Goal: Task Accomplishment & Management: Complete application form

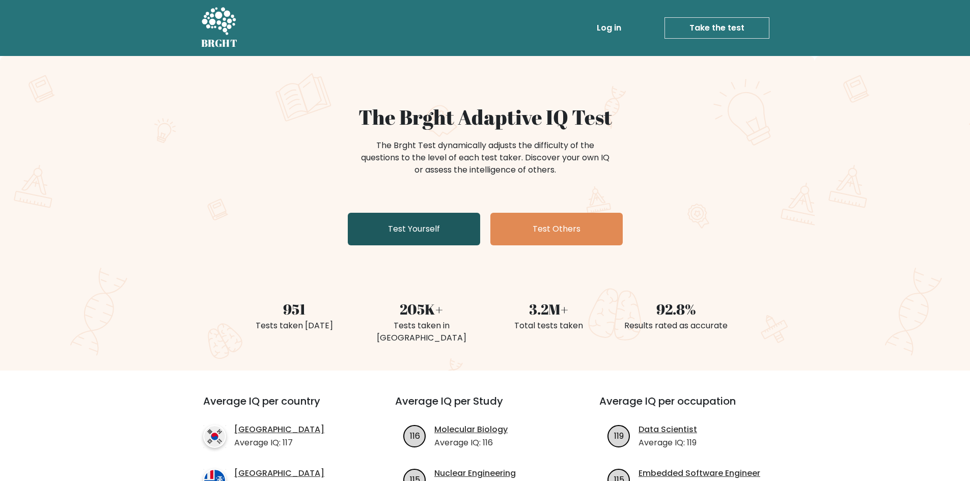
click at [426, 226] on link "Test Yourself" at bounding box center [414, 229] width 132 height 33
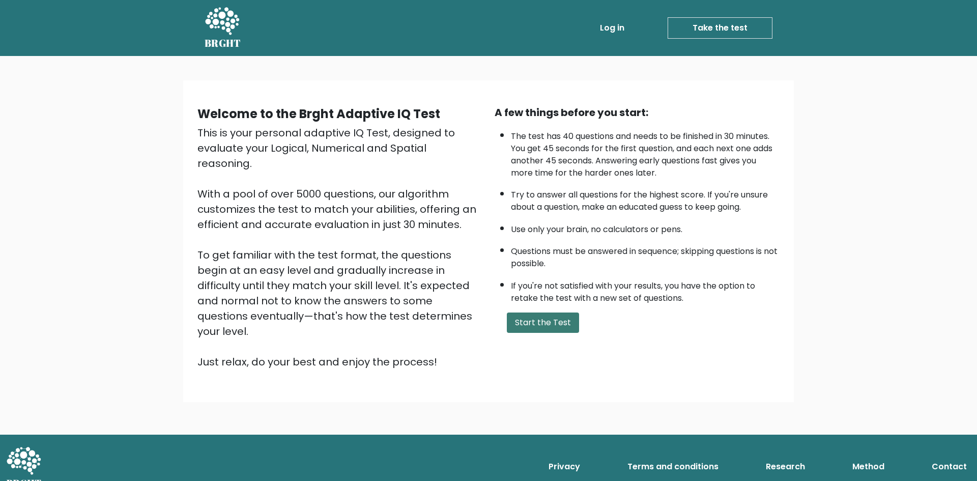
click at [535, 324] on button "Start the Test" at bounding box center [543, 323] width 72 height 20
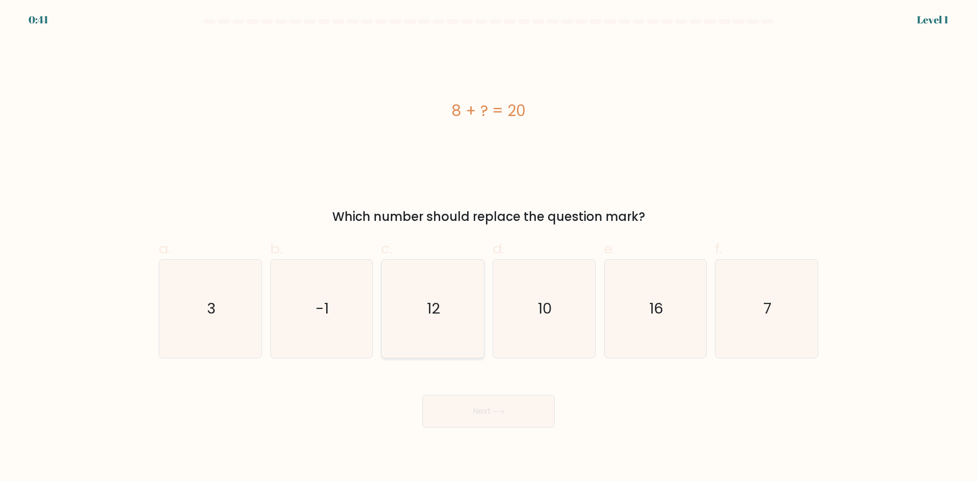
click at [424, 307] on icon "12" at bounding box center [433, 309] width 98 height 98
click at [489, 247] on input "c. 12" at bounding box center [489, 244] width 1 height 7
radio input "true"
click at [487, 401] on button "Next" at bounding box center [489, 411] width 132 height 33
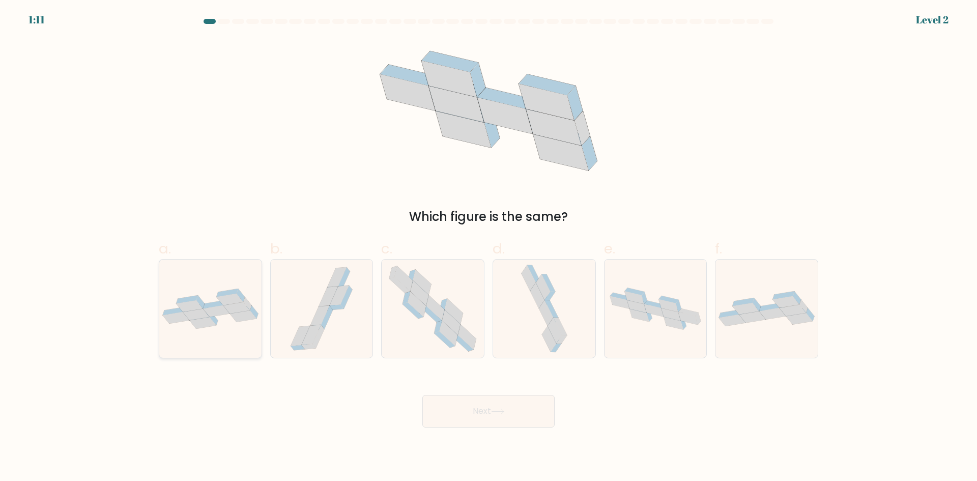
click at [233, 304] on icon at bounding box center [236, 308] width 26 height 12
click at [489, 247] on input "a." at bounding box center [489, 244] width 1 height 7
radio input "true"
click at [518, 406] on button "Next" at bounding box center [489, 411] width 132 height 33
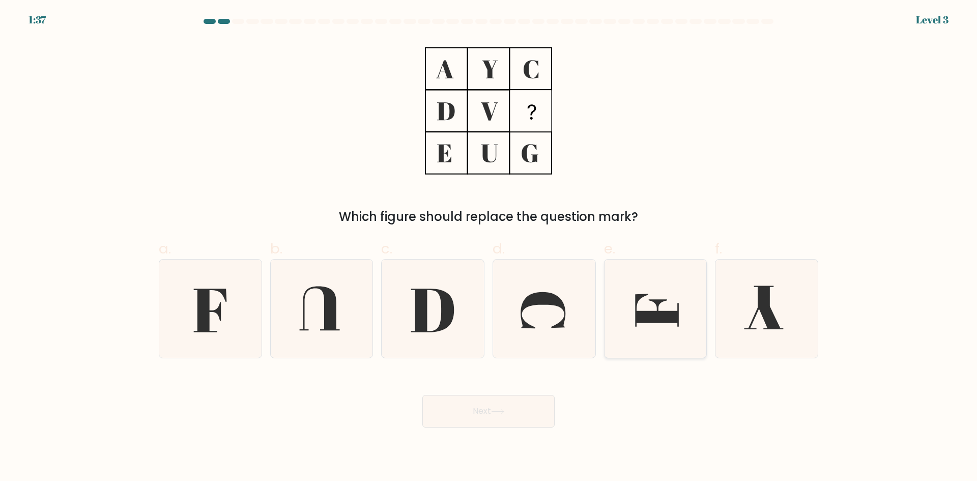
click at [633, 329] on icon at bounding box center [655, 309] width 98 height 98
click at [489, 247] on input "e." at bounding box center [489, 244] width 1 height 7
radio input "true"
click at [492, 411] on button "Next" at bounding box center [489, 411] width 132 height 33
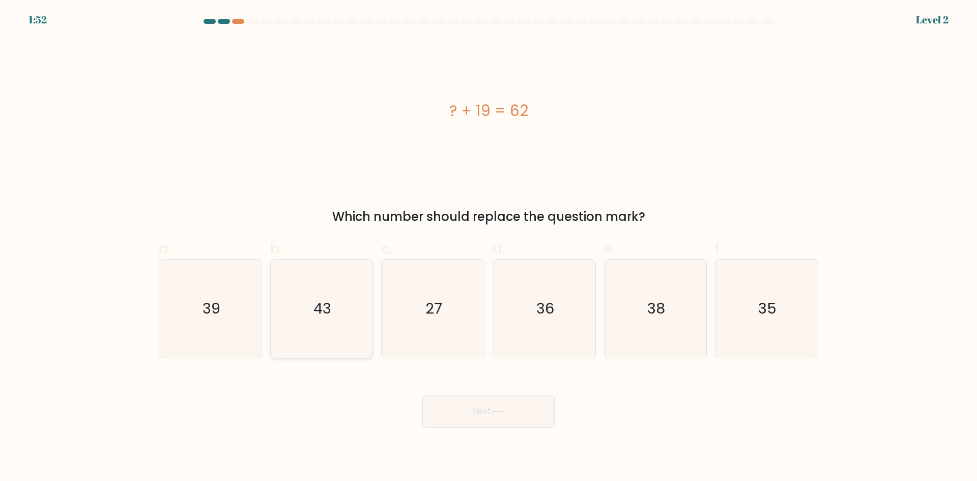
click at [334, 321] on icon "43" at bounding box center [321, 309] width 98 height 98
click at [489, 247] on input "b. 43" at bounding box center [489, 244] width 1 height 7
radio input "true"
click at [468, 418] on button "Next" at bounding box center [489, 411] width 132 height 33
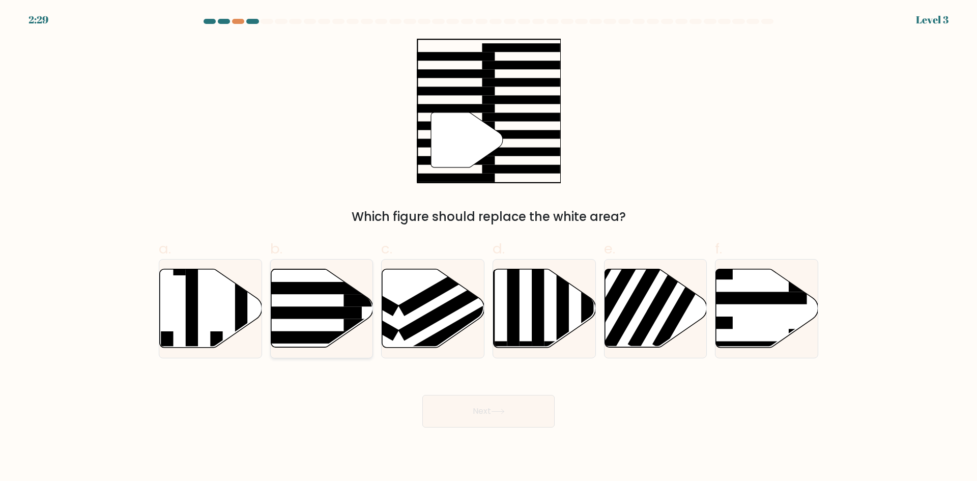
click at [315, 305] on icon at bounding box center [322, 308] width 102 height 78
click at [489, 247] on input "b." at bounding box center [489, 244] width 1 height 7
radio input "true"
click at [497, 409] on icon at bounding box center [498, 412] width 14 height 6
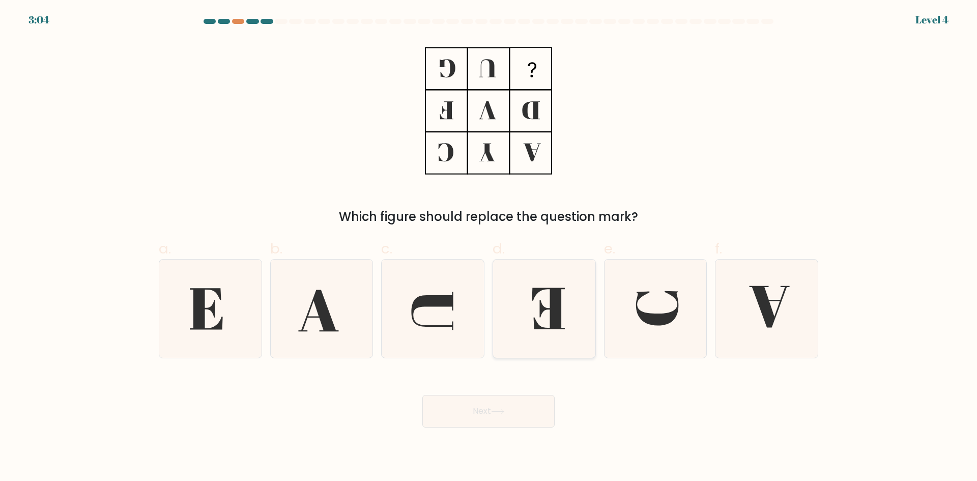
click at [578, 325] on icon at bounding box center [544, 309] width 98 height 98
click at [489, 247] on input "d." at bounding box center [489, 244] width 1 height 7
radio input "true"
click at [543, 410] on button "Next" at bounding box center [489, 411] width 132 height 33
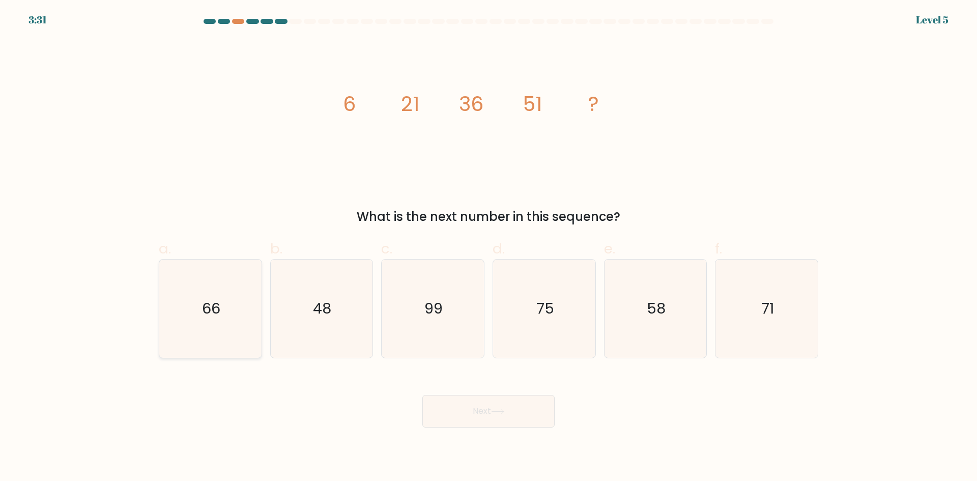
click at [192, 322] on icon "66" at bounding box center [210, 309] width 98 height 98
click at [489, 247] on input "a. 66" at bounding box center [489, 244] width 1 height 7
radio input "true"
click at [530, 405] on button "Next" at bounding box center [489, 411] width 132 height 33
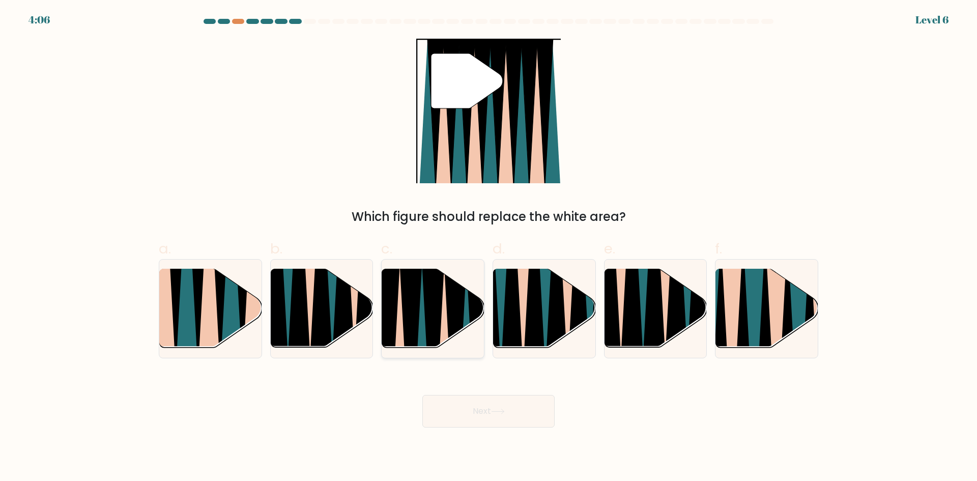
click at [424, 339] on icon at bounding box center [422, 352] width 22 height 204
click at [489, 247] on input "c." at bounding box center [489, 244] width 1 height 7
radio input "true"
click at [477, 426] on button "Next" at bounding box center [489, 411] width 132 height 33
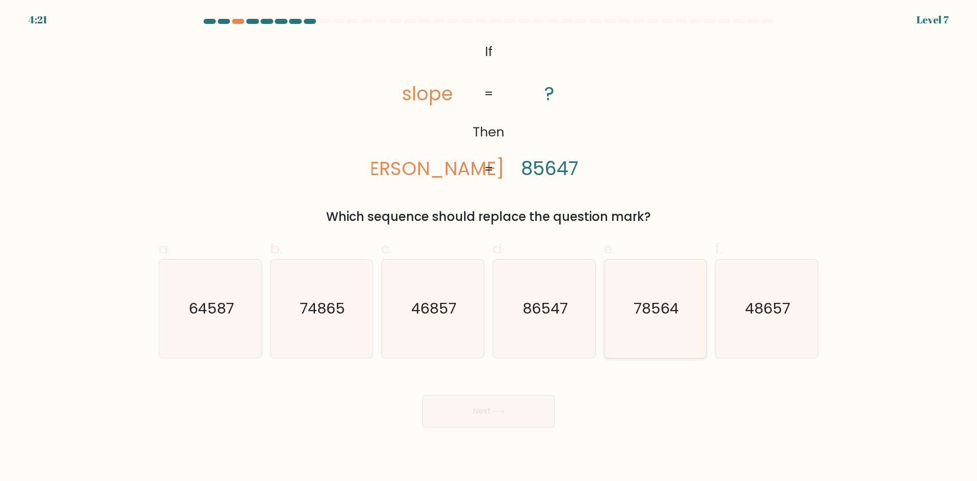
click at [656, 318] on text "78564" at bounding box center [656, 308] width 45 height 20
click at [489, 247] on input "e. 78564" at bounding box center [489, 244] width 1 height 7
radio input "true"
click at [510, 422] on button "Next" at bounding box center [489, 411] width 132 height 33
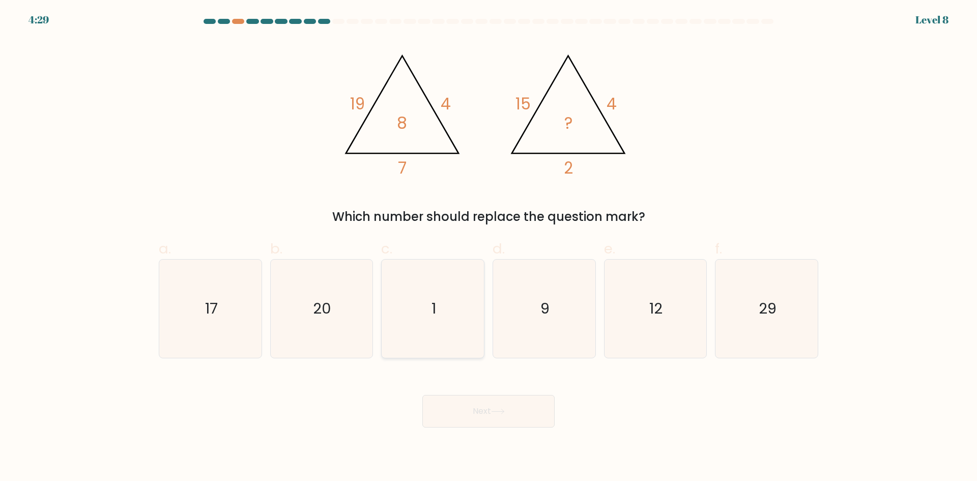
click at [452, 307] on icon "1" at bounding box center [433, 309] width 98 height 98
click at [489, 247] on input "c. 1" at bounding box center [489, 244] width 1 height 7
radio input "true"
click at [451, 411] on button "Next" at bounding box center [489, 411] width 132 height 33
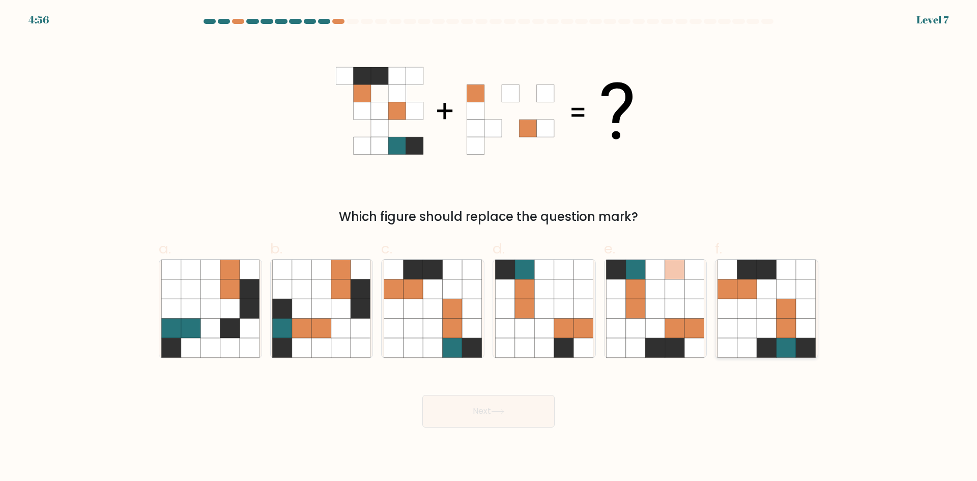
click at [800, 319] on icon at bounding box center [805, 328] width 19 height 19
click at [489, 247] on input "f." at bounding box center [489, 244] width 1 height 7
radio input "true"
click at [492, 406] on button "Next" at bounding box center [489, 411] width 132 height 33
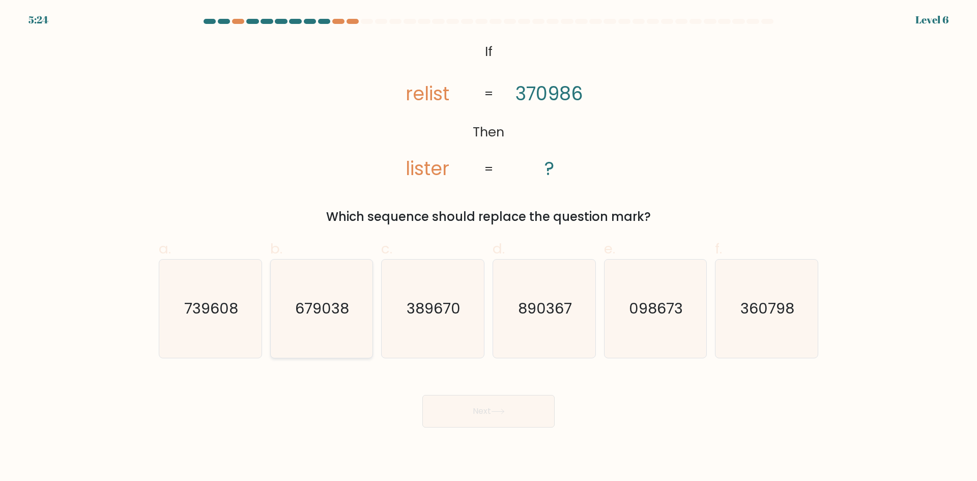
click at [344, 321] on icon "679038" at bounding box center [321, 309] width 98 height 98
click at [489, 247] on input "b. 679038" at bounding box center [489, 244] width 1 height 7
radio input "true"
click at [481, 405] on button "Next" at bounding box center [489, 411] width 132 height 33
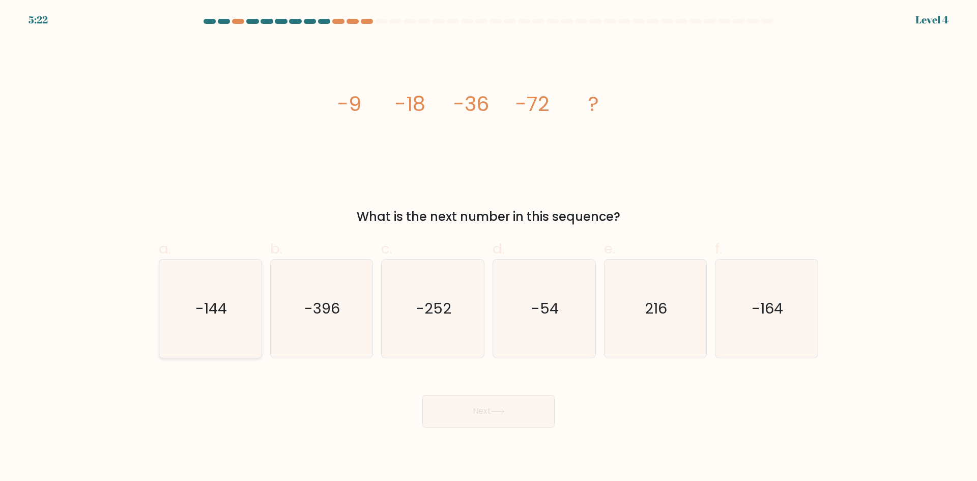
click at [246, 316] on icon "-144" at bounding box center [210, 309] width 98 height 98
click at [489, 247] on input "a. -144" at bounding box center [489, 244] width 1 height 7
radio input "true"
click at [493, 409] on button "Next" at bounding box center [489, 411] width 132 height 33
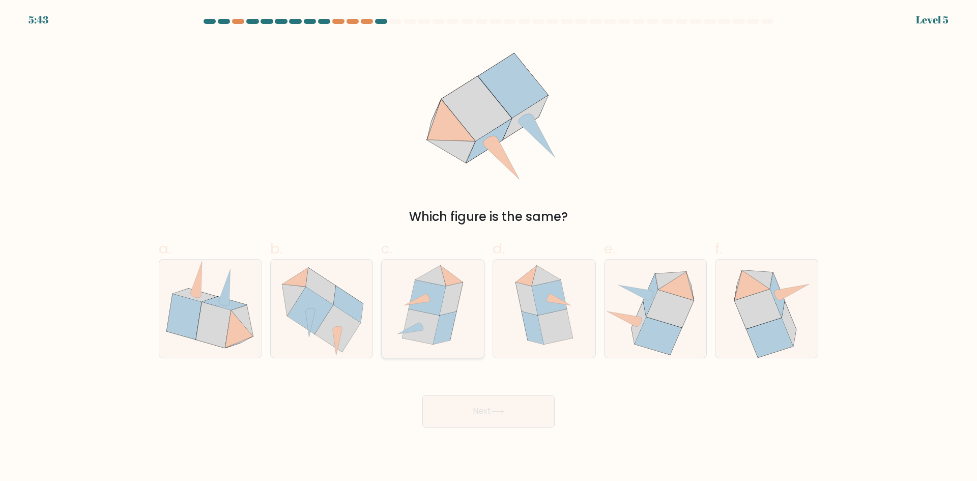
click at [452, 338] on icon at bounding box center [432, 309] width 85 height 98
click at [489, 247] on input "c." at bounding box center [489, 244] width 1 height 7
radio input "true"
click at [491, 397] on button "Next" at bounding box center [489, 411] width 132 height 33
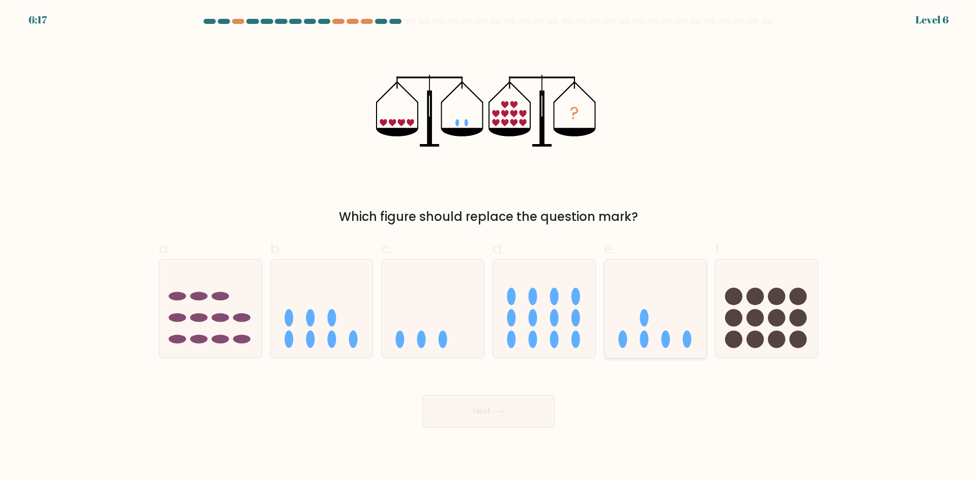
click at [661, 339] on icon at bounding box center [656, 308] width 102 height 85
click at [489, 247] on input "e." at bounding box center [489, 244] width 1 height 7
radio input "true"
click at [501, 409] on icon at bounding box center [498, 412] width 14 height 6
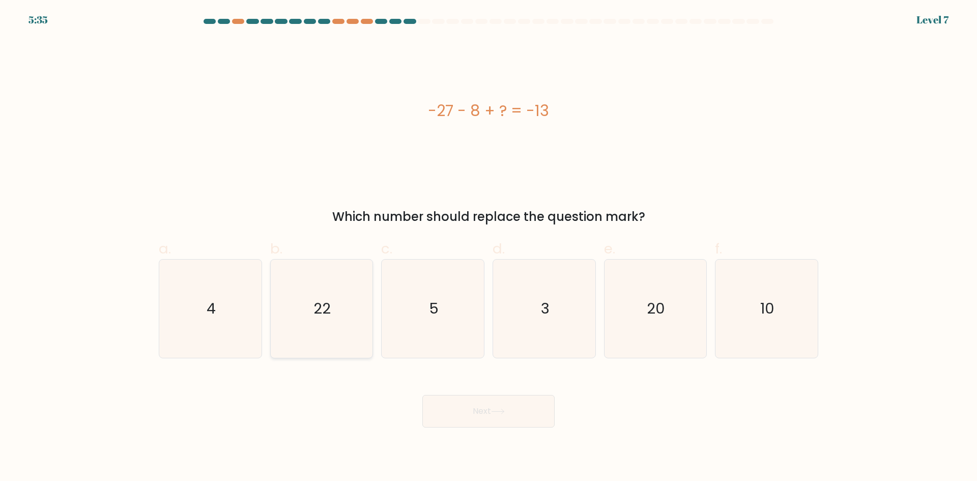
click at [295, 295] on icon "22" at bounding box center [321, 309] width 98 height 98
click at [489, 247] on input "b. 22" at bounding box center [489, 244] width 1 height 7
radio input "true"
click at [544, 441] on body "5:34 Level 7 a." at bounding box center [488, 240] width 977 height 481
click at [525, 410] on button "Next" at bounding box center [489, 411] width 132 height 33
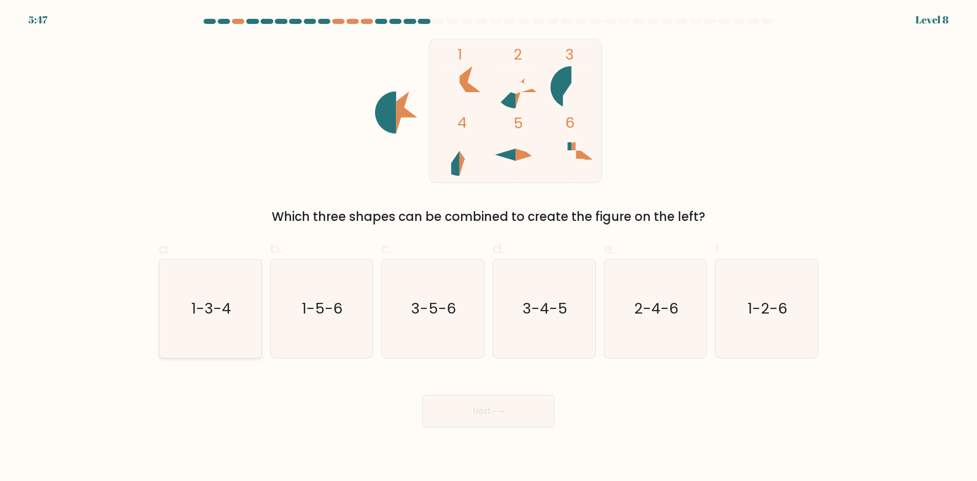
click at [243, 325] on icon "1-3-4" at bounding box center [210, 309] width 98 height 98
click at [489, 247] on input "a. 1-3-4" at bounding box center [489, 244] width 1 height 7
radio input "true"
click at [482, 412] on button "Next" at bounding box center [489, 411] width 132 height 33
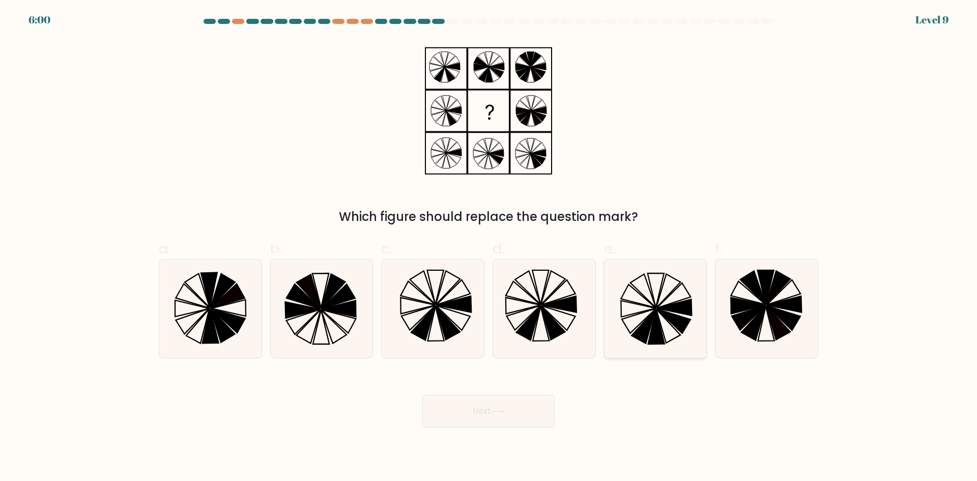
click at [652, 344] on icon at bounding box center [657, 327] width 16 height 35
click at [489, 247] on input "e." at bounding box center [489, 244] width 1 height 7
radio input "true"
click at [551, 407] on button "Next" at bounding box center [489, 411] width 132 height 33
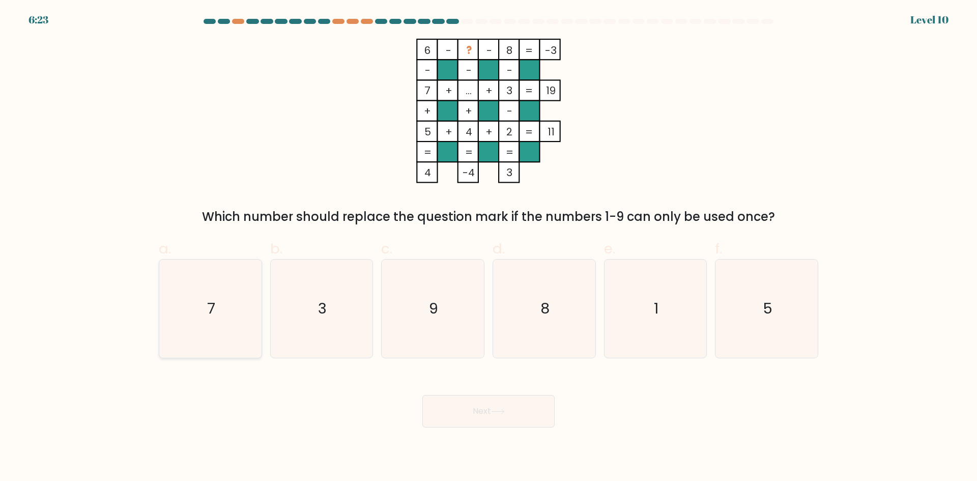
click at [215, 311] on text "7" at bounding box center [211, 308] width 8 height 20
click at [489, 247] on input "a. 7" at bounding box center [489, 244] width 1 height 7
radio input "true"
drag, startPoint x: 495, startPoint y: 441, endPoint x: 494, endPoint y: 424, distance: 17.3
click at [494, 441] on body "6:22 Level 10" at bounding box center [488, 240] width 977 height 481
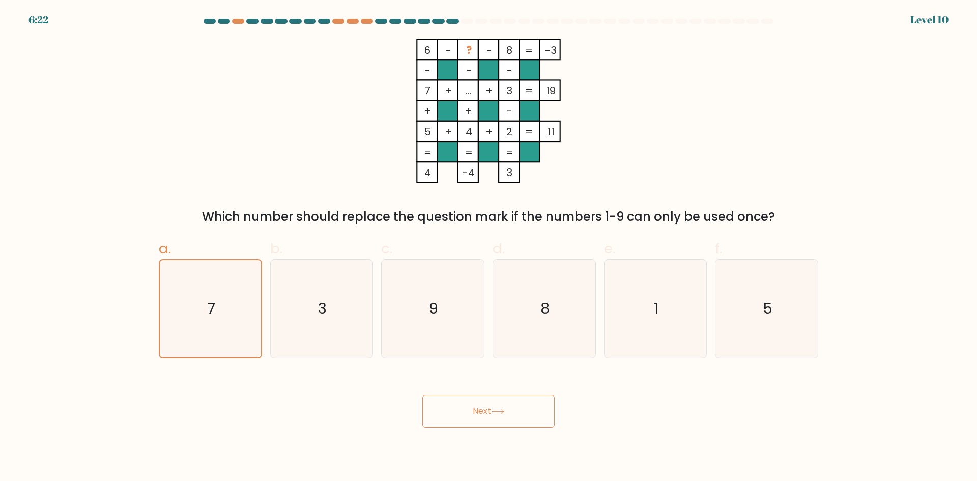
click at [495, 424] on button "Next" at bounding box center [489, 411] width 132 height 33
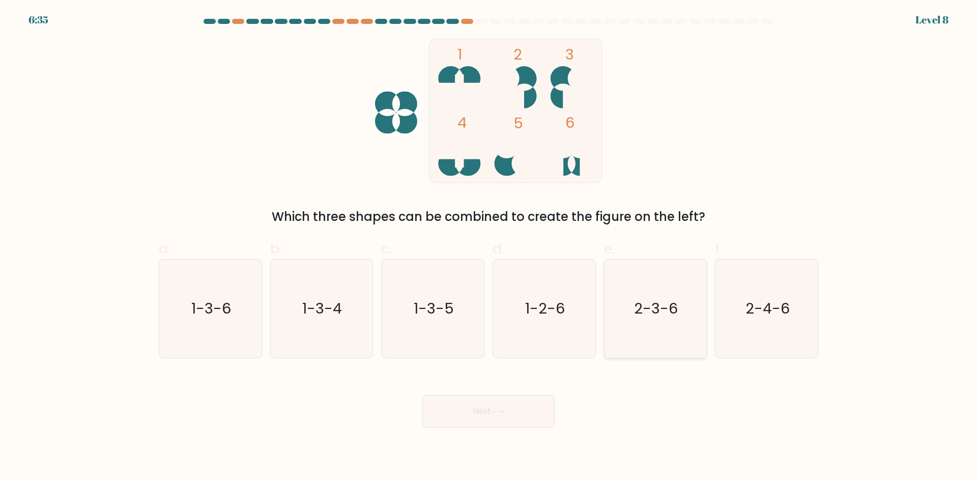
click at [648, 320] on icon "2-3-6" at bounding box center [655, 309] width 98 height 98
click at [489, 247] on input "e. 2-3-6" at bounding box center [489, 244] width 1 height 7
radio input "true"
click at [533, 405] on button "Next" at bounding box center [489, 411] width 132 height 33
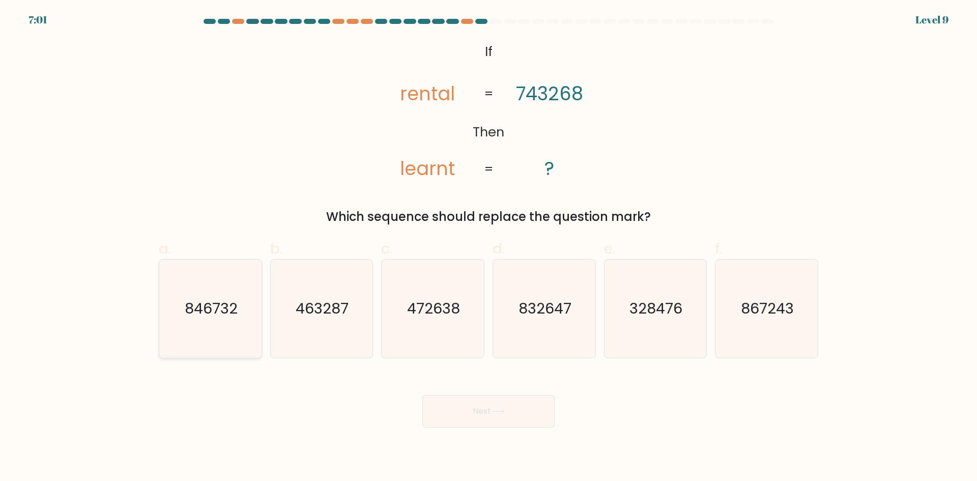
click at [247, 319] on icon "846732" at bounding box center [210, 309] width 98 height 98
click at [489, 247] on input "a. 846732" at bounding box center [489, 244] width 1 height 7
radio input "true"
click at [484, 404] on button "Next" at bounding box center [489, 411] width 132 height 33
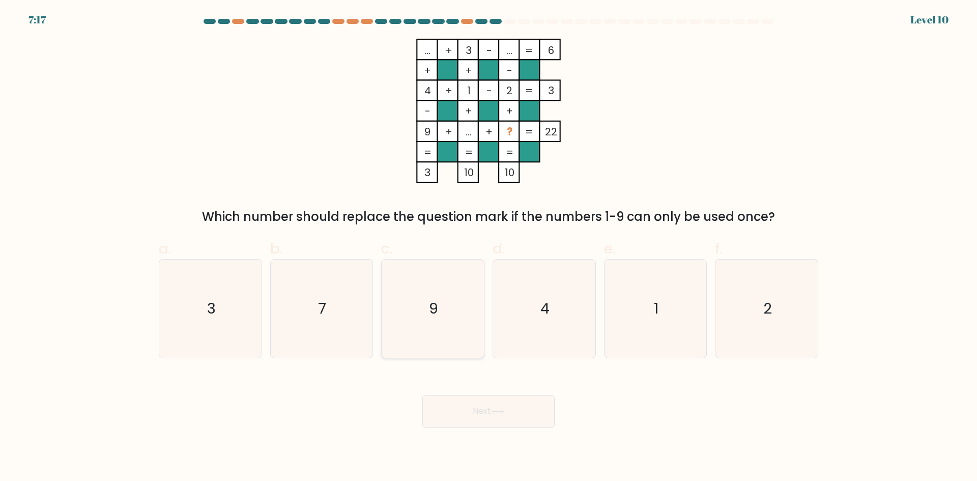
click at [452, 331] on icon "9" at bounding box center [433, 309] width 98 height 98
click at [489, 247] on input "c. 9" at bounding box center [489, 244] width 1 height 7
radio input "true"
click at [468, 401] on button "Next" at bounding box center [489, 411] width 132 height 33
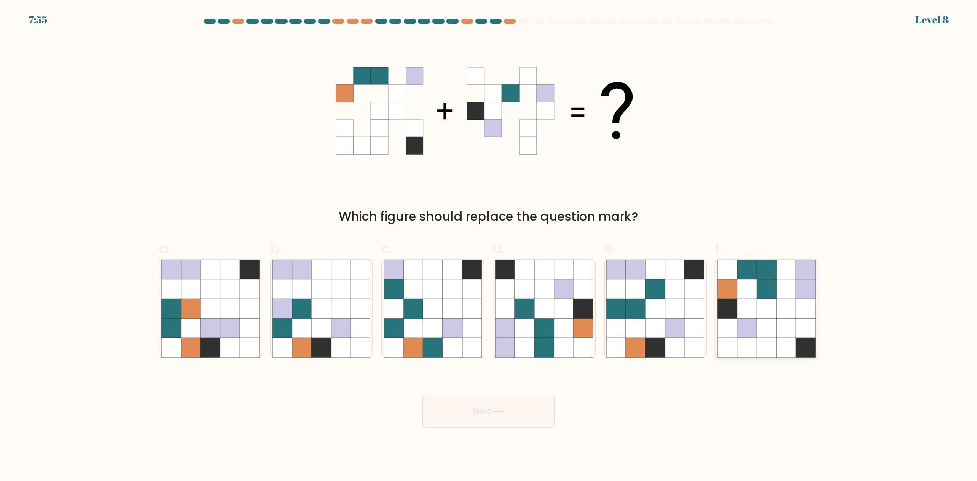
click at [767, 316] on icon at bounding box center [766, 308] width 19 height 19
click at [489, 247] on input "f." at bounding box center [489, 244] width 1 height 7
radio input "true"
click at [518, 420] on button "Next" at bounding box center [489, 411] width 132 height 33
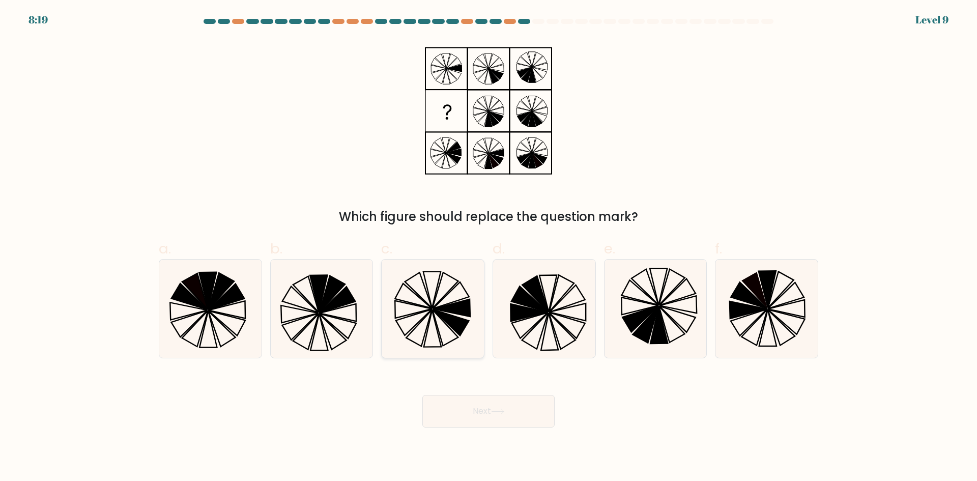
click at [450, 322] on icon at bounding box center [451, 323] width 36 height 26
click at [489, 247] on input "c." at bounding box center [489, 244] width 1 height 7
radio input "true"
click at [496, 399] on button "Next" at bounding box center [489, 411] width 132 height 33
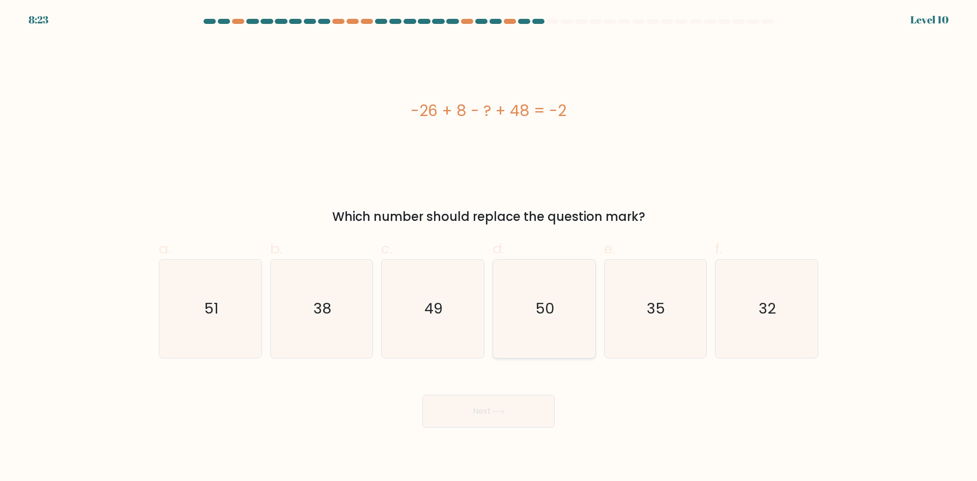
click at [569, 333] on icon "50" at bounding box center [544, 309] width 98 height 98
click at [489, 247] on input "d. 50" at bounding box center [489, 244] width 1 height 7
radio input "true"
click at [492, 413] on button "Next" at bounding box center [489, 411] width 132 height 33
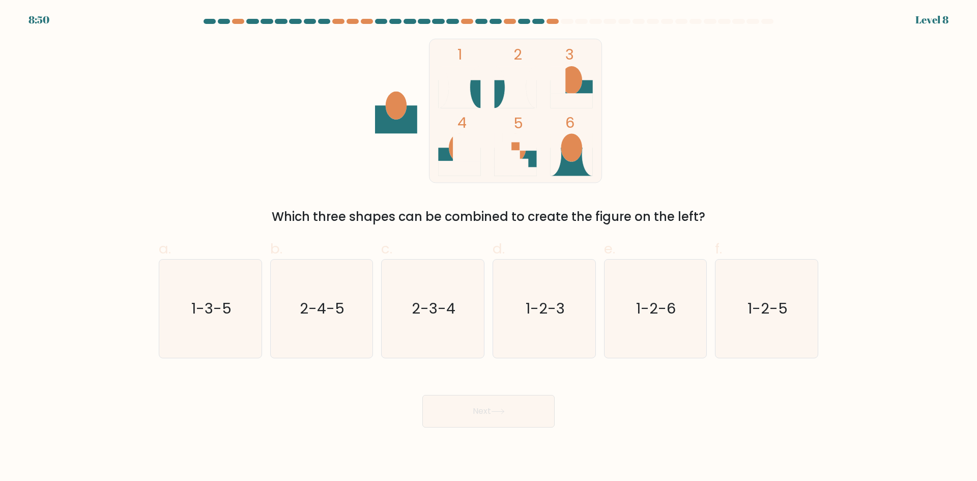
drag, startPoint x: 580, startPoint y: 167, endPoint x: 572, endPoint y: 167, distance: 8.1
click at [579, 167] on icon at bounding box center [572, 162] width 42 height 28
click at [652, 343] on icon "1-2-6" at bounding box center [655, 309] width 98 height 98
click at [489, 247] on input "e. 1-2-6" at bounding box center [489, 244] width 1 height 7
radio input "true"
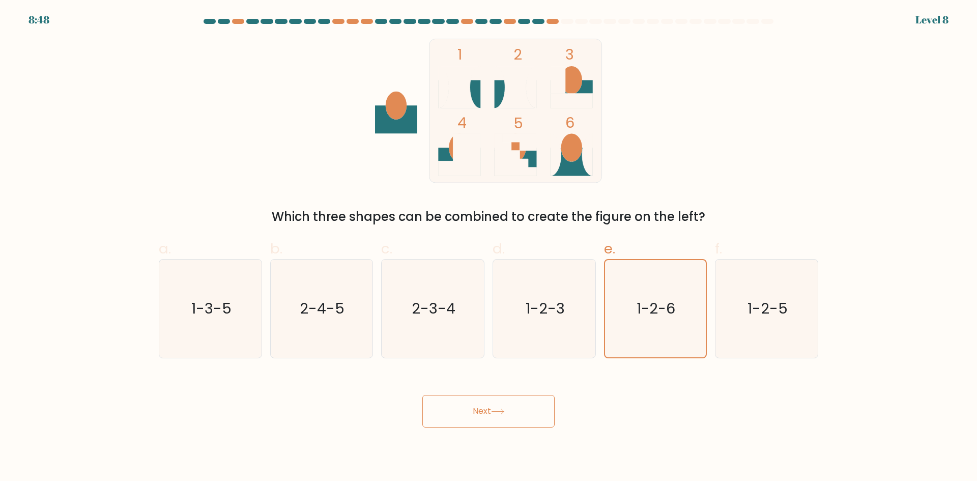
click at [522, 412] on button "Next" at bounding box center [489, 411] width 132 height 33
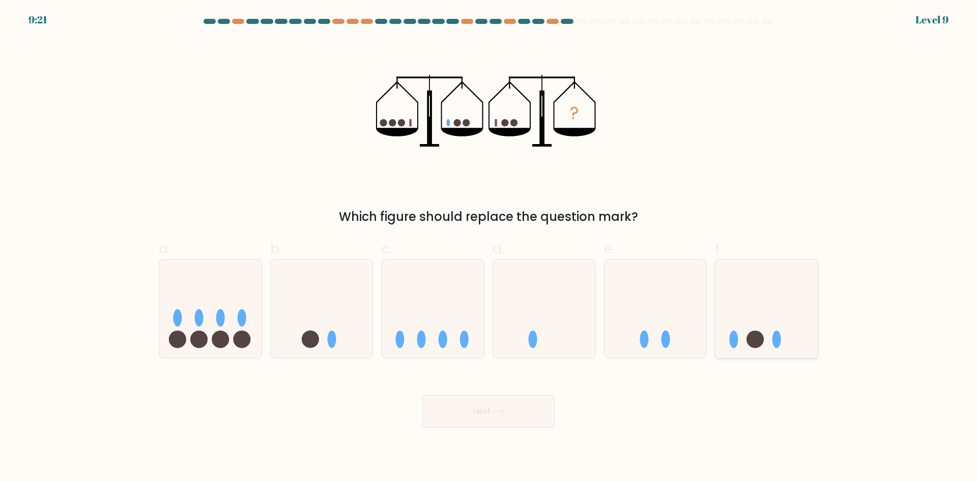
click at [768, 321] on icon at bounding box center [767, 308] width 102 height 85
click at [489, 247] on input "f." at bounding box center [489, 244] width 1 height 7
radio input "true"
click at [348, 344] on icon at bounding box center [322, 308] width 102 height 85
click at [489, 247] on input "b." at bounding box center [489, 244] width 1 height 7
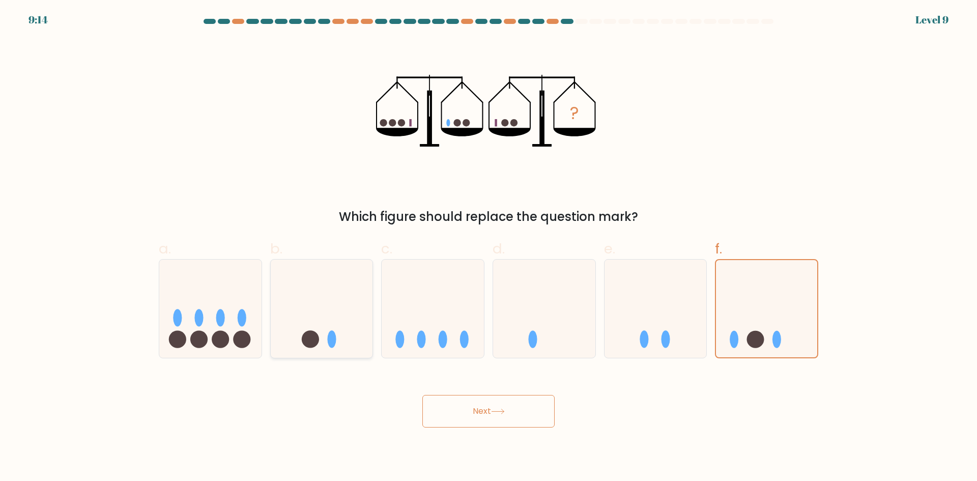
radio input "true"
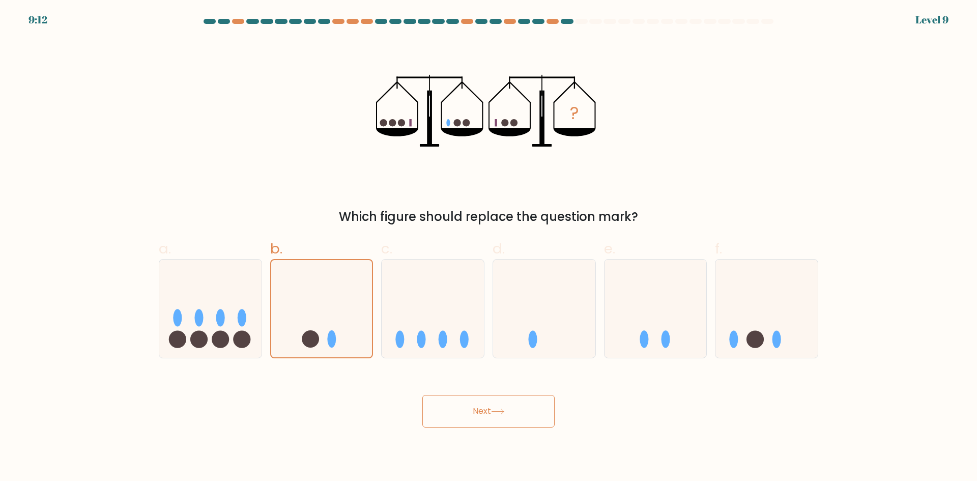
click at [490, 405] on button "Next" at bounding box center [489, 411] width 132 height 33
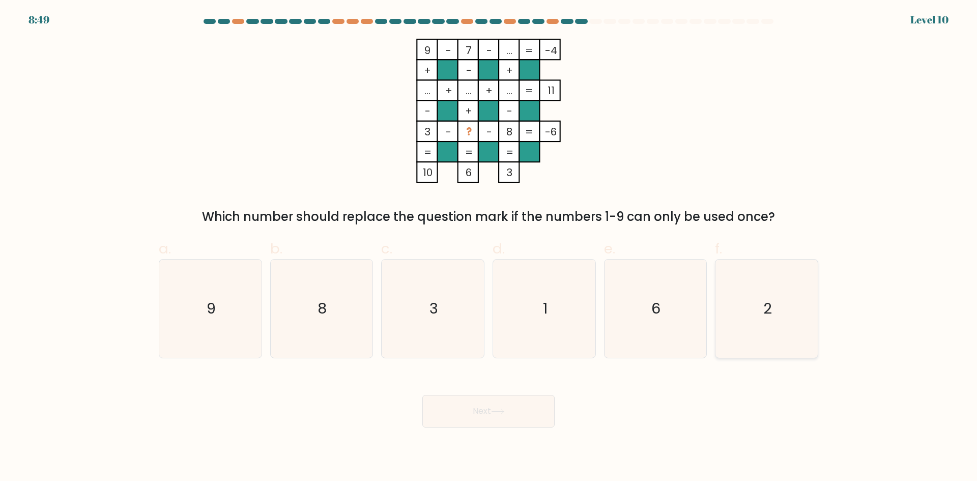
click at [786, 331] on icon "2" at bounding box center [767, 309] width 98 height 98
click at [489, 247] on input "f. 2" at bounding box center [489, 244] width 1 height 7
radio input "true"
click at [503, 387] on div "Next" at bounding box center [489, 399] width 672 height 57
click at [503, 406] on button "Next" at bounding box center [489, 411] width 132 height 33
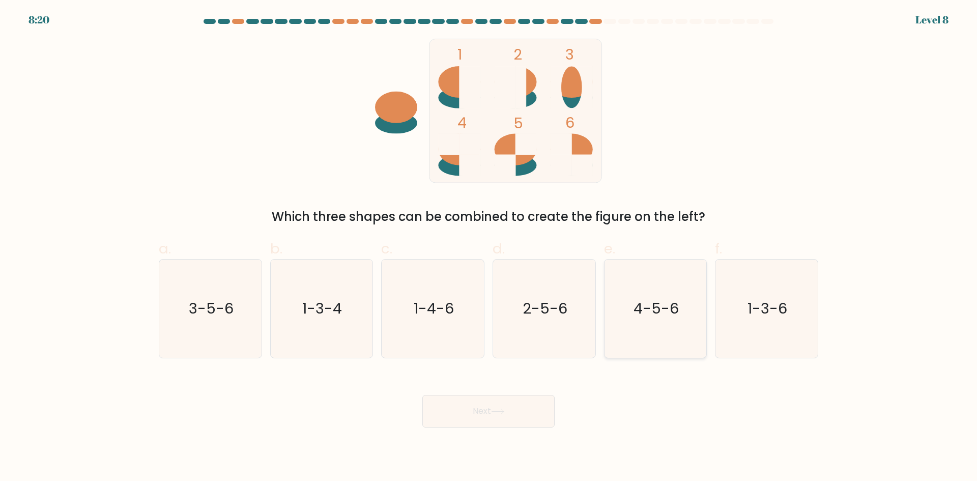
click at [643, 326] on icon "4-5-6" at bounding box center [655, 309] width 98 height 98
click at [489, 247] on input "e. 4-5-6" at bounding box center [489, 244] width 1 height 7
radio input "true"
drag, startPoint x: 511, startPoint y: 393, endPoint x: 511, endPoint y: 405, distance: 12.7
click at [511, 399] on div "Next" at bounding box center [489, 399] width 672 height 57
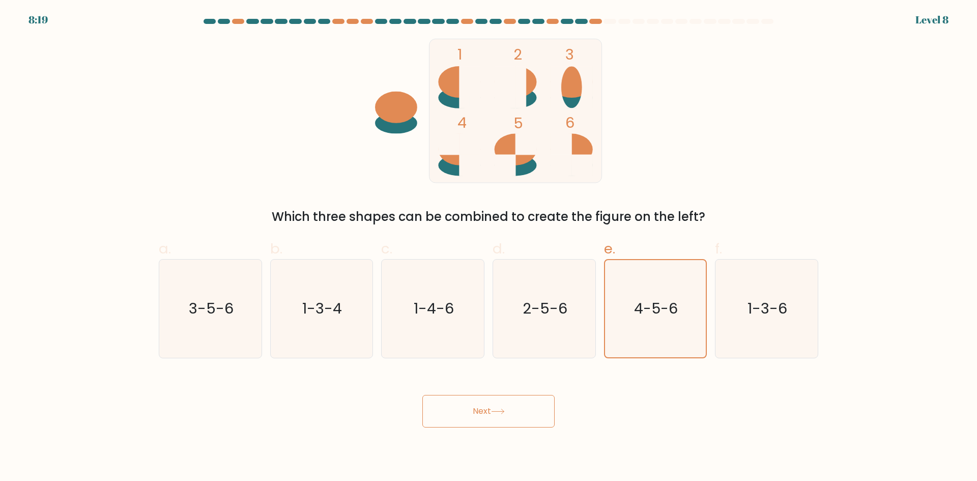
click at [511, 405] on button "Next" at bounding box center [489, 411] width 132 height 33
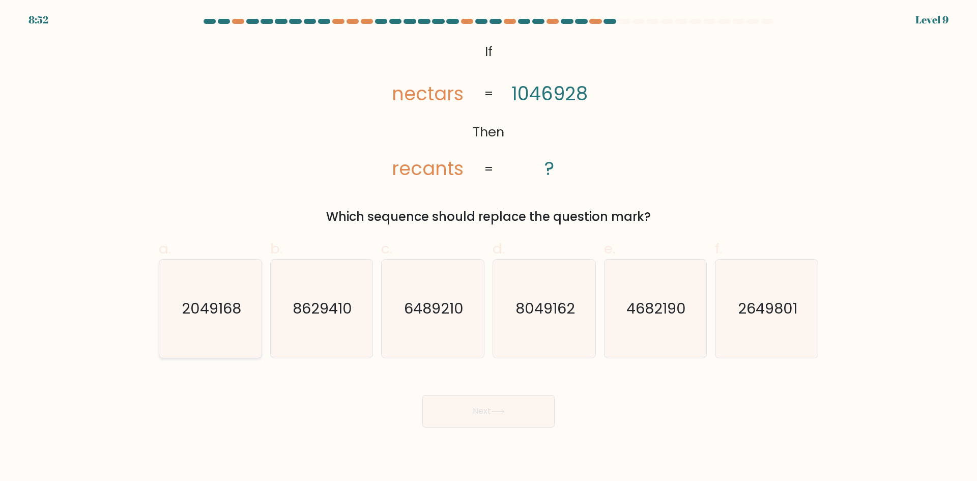
click at [247, 321] on icon "2049168" at bounding box center [210, 309] width 98 height 98
click at [489, 247] on input "a. 2049168" at bounding box center [489, 244] width 1 height 7
radio input "true"
click at [487, 411] on button "Next" at bounding box center [489, 411] width 132 height 33
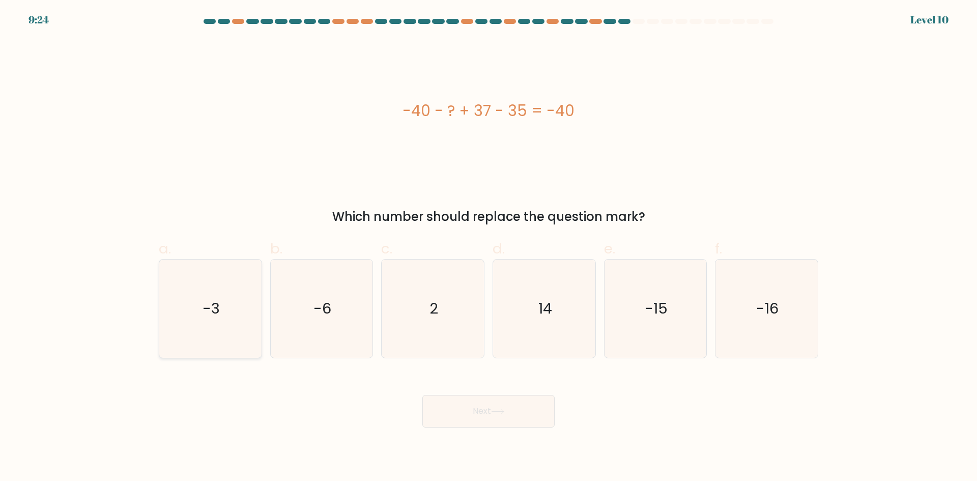
click at [228, 338] on icon "-3" at bounding box center [210, 309] width 98 height 98
click at [489, 247] on input "a. -3" at bounding box center [489, 244] width 1 height 7
radio input "true"
click at [509, 430] on body "9:23 Level 10 2" at bounding box center [488, 240] width 977 height 481
click at [498, 416] on button "Next" at bounding box center [489, 411] width 132 height 33
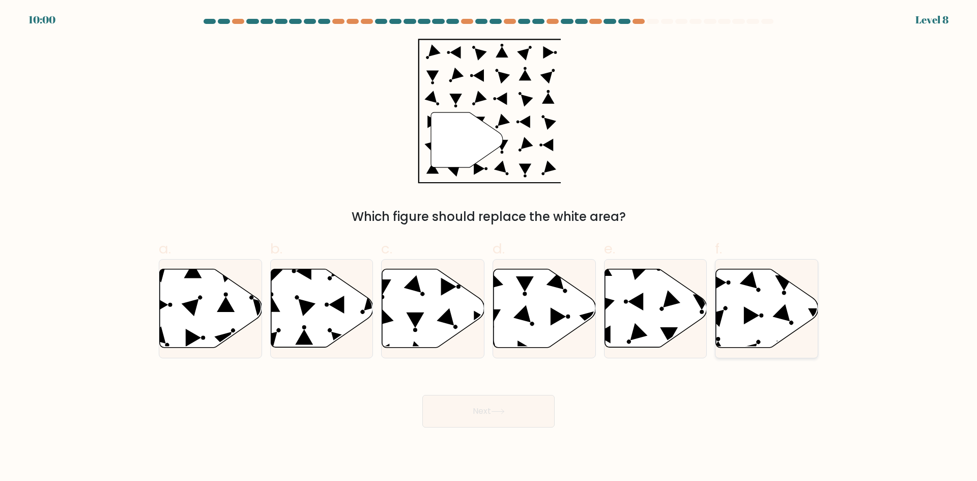
click at [775, 338] on icon at bounding box center [767, 308] width 102 height 78
click at [489, 247] on input "f." at bounding box center [489, 244] width 1 height 7
radio input "true"
click at [541, 410] on button "Next" at bounding box center [489, 411] width 132 height 33
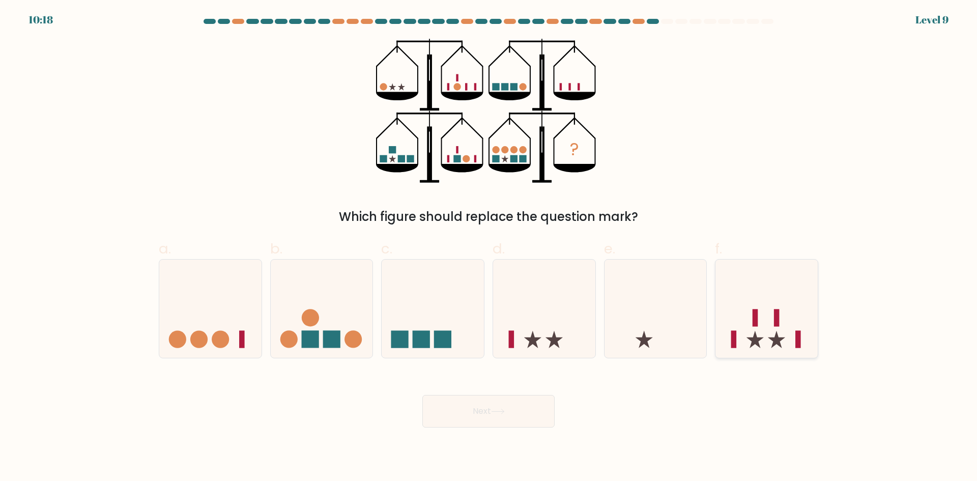
click at [780, 320] on icon at bounding box center [767, 308] width 102 height 85
click at [489, 247] on input "f." at bounding box center [489, 244] width 1 height 7
radio input "true"
click at [470, 427] on button "Next" at bounding box center [489, 411] width 132 height 33
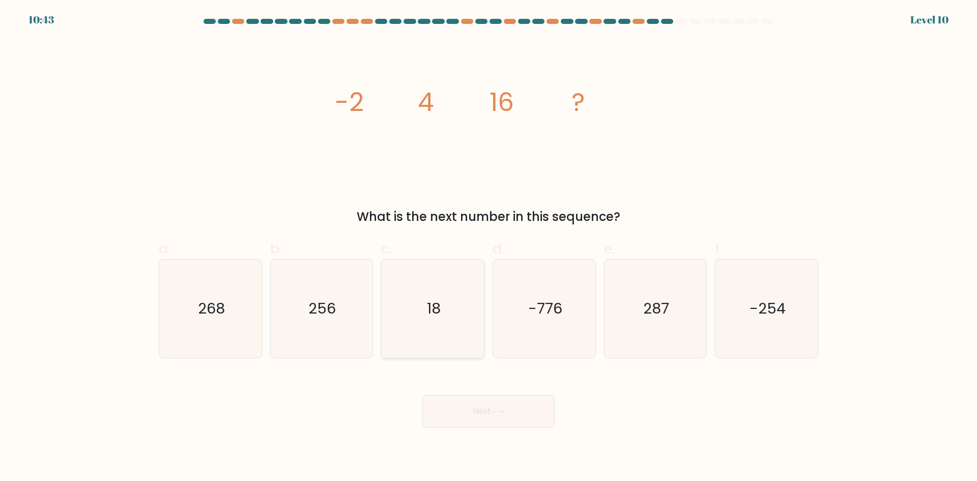
click at [433, 331] on icon "18" at bounding box center [433, 309] width 98 height 98
click at [489, 247] on input "c. 18" at bounding box center [489, 244] width 1 height 7
radio input "true"
click at [512, 410] on button "Next" at bounding box center [489, 411] width 132 height 33
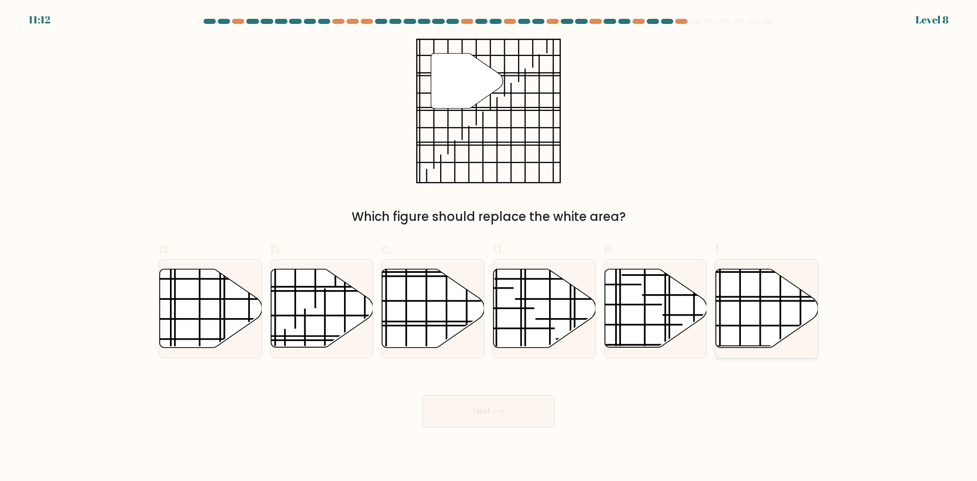
click at [754, 327] on icon at bounding box center [767, 308] width 102 height 78
click at [489, 247] on input "f." at bounding box center [489, 244] width 1 height 7
radio input "true"
click at [504, 413] on icon at bounding box center [498, 411] width 12 height 5
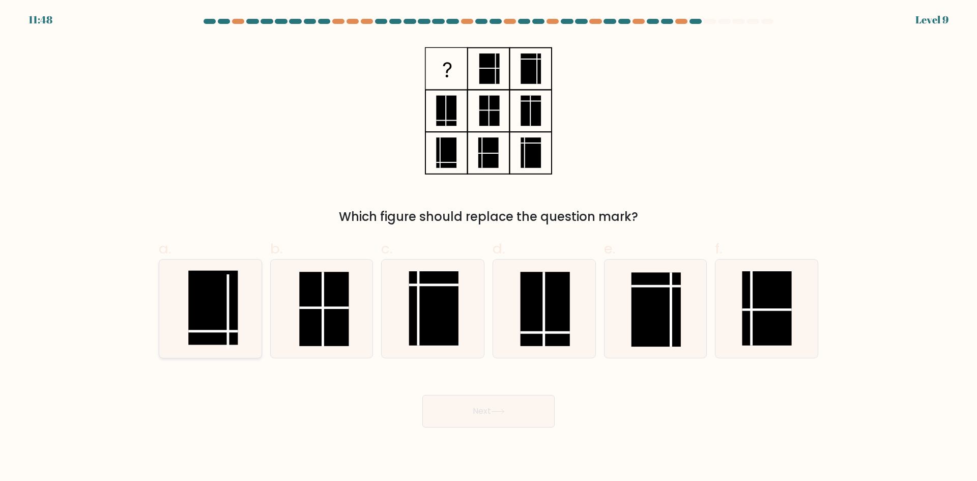
click at [212, 337] on rect at bounding box center [212, 308] width 49 height 74
click at [489, 247] on input "a." at bounding box center [489, 244] width 1 height 7
radio input "true"
click at [468, 400] on button "Next" at bounding box center [489, 411] width 132 height 33
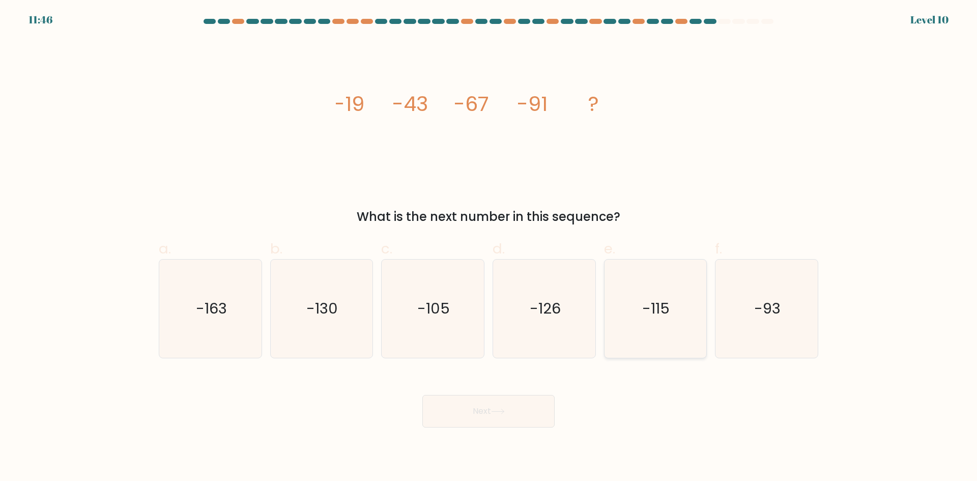
click at [676, 319] on icon "-115" at bounding box center [655, 309] width 98 height 98
click at [489, 247] on input "e. -115" at bounding box center [489, 244] width 1 height 7
radio input "true"
click at [518, 415] on button "Next" at bounding box center [489, 411] width 132 height 33
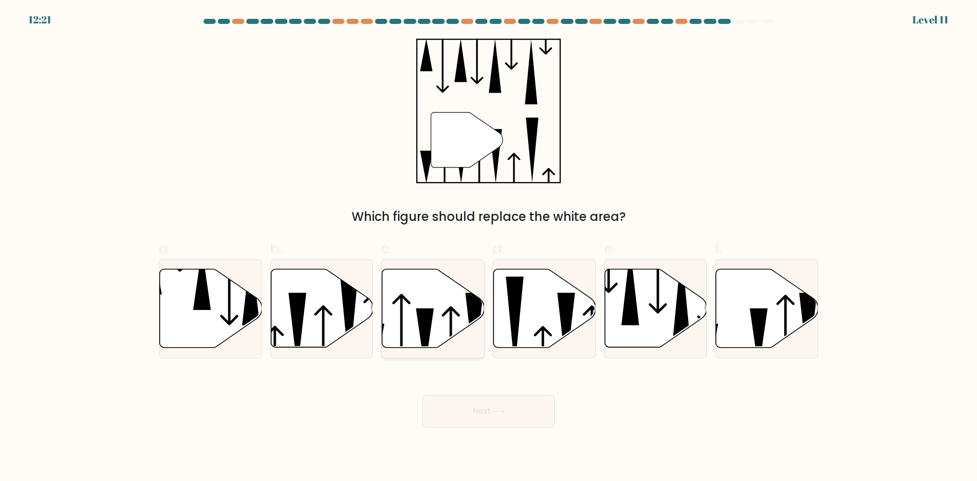
click at [442, 323] on icon at bounding box center [433, 308] width 102 height 78
click at [489, 247] on input "c." at bounding box center [489, 244] width 1 height 7
radio input "true"
click at [505, 408] on button "Next" at bounding box center [489, 411] width 132 height 33
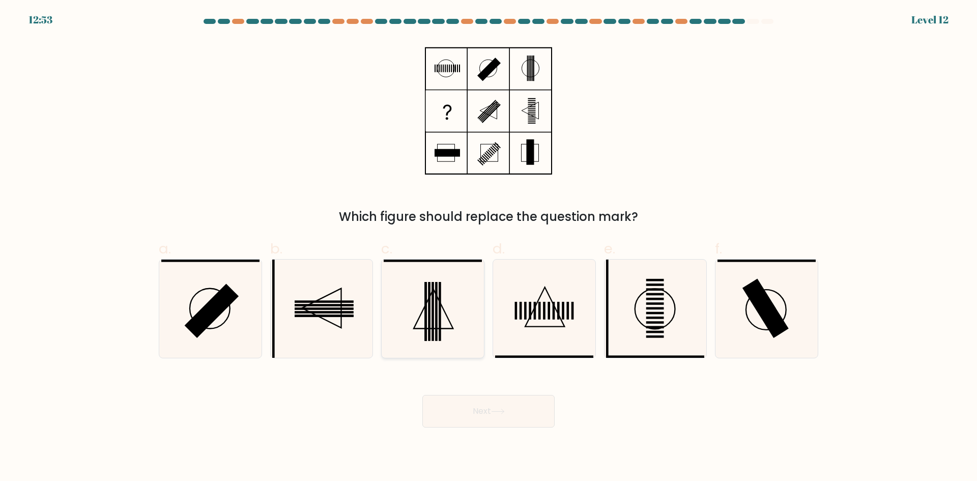
click at [427, 319] on rect at bounding box center [426, 311] width 3 height 59
click at [489, 247] on input "c." at bounding box center [489, 244] width 1 height 7
radio input "true"
click at [496, 408] on button "Next" at bounding box center [489, 411] width 132 height 33
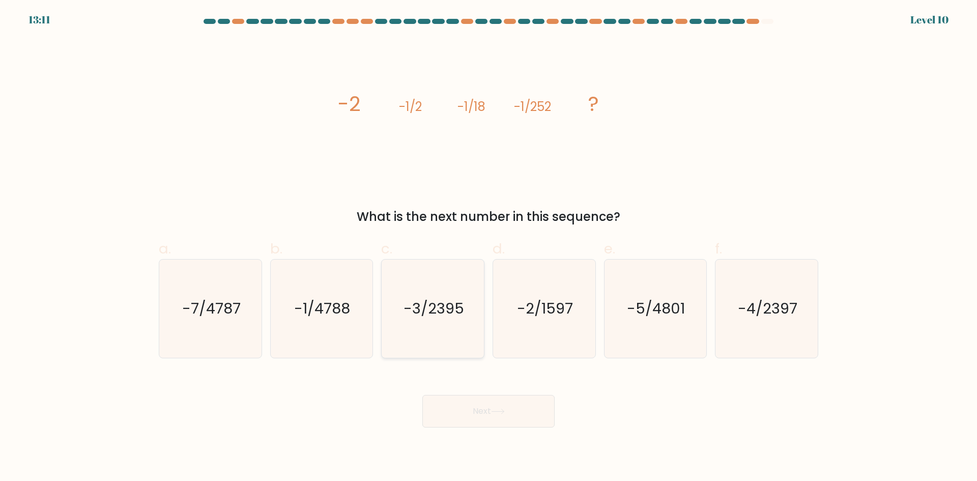
click at [449, 317] on text "-3/2395" at bounding box center [434, 308] width 61 height 20
click at [489, 247] on input "c. -3/2395" at bounding box center [489, 244] width 1 height 7
radio input "true"
click at [482, 405] on button "Next" at bounding box center [489, 411] width 132 height 33
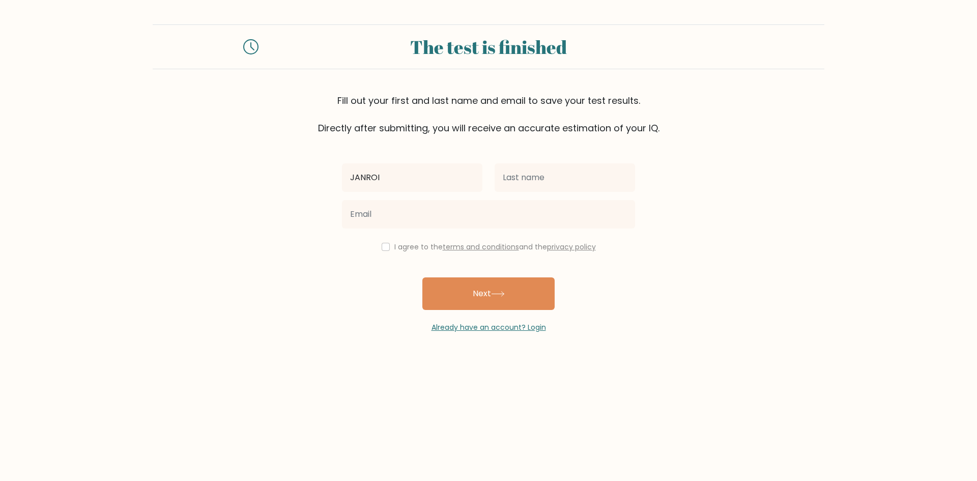
type input "JANROI"
click at [573, 190] on div at bounding box center [565, 177] width 153 height 37
click at [584, 173] on input "text" at bounding box center [565, 177] width 141 height 29
click at [578, 188] on input "text" at bounding box center [565, 177] width 141 height 29
type input "[PERSON_NAME]"
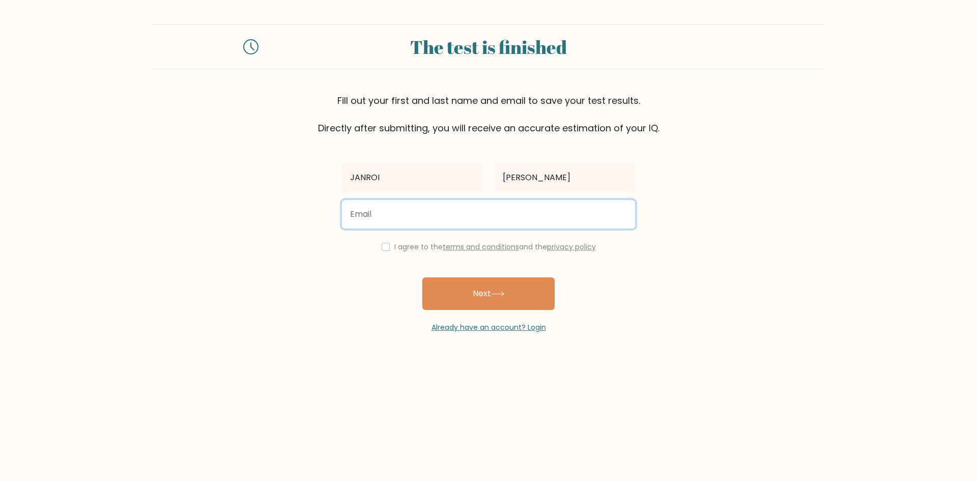
click at [452, 205] on input "email" at bounding box center [488, 214] width 293 height 29
type input "janroirivera06@gmail.com"
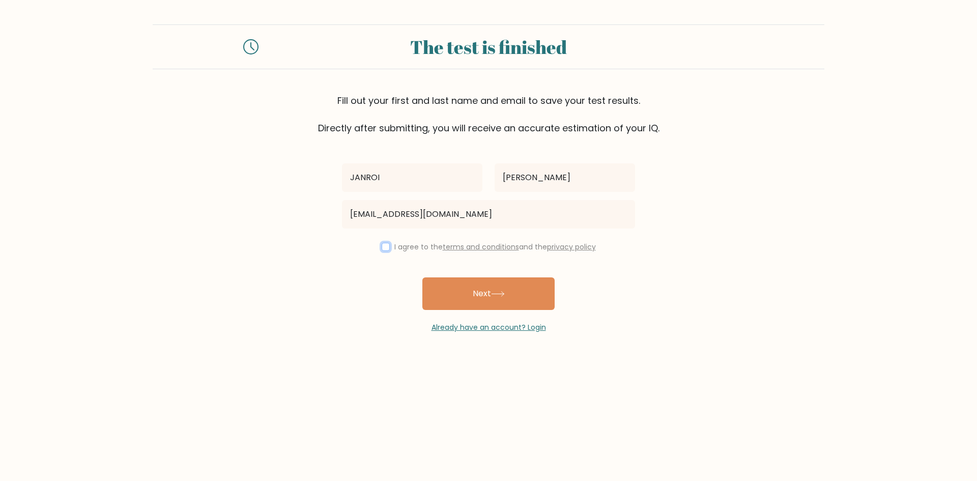
click at [387, 245] on input "checkbox" at bounding box center [386, 247] width 8 height 8
checkbox input "true"
click at [485, 304] on button "Next" at bounding box center [489, 293] width 132 height 33
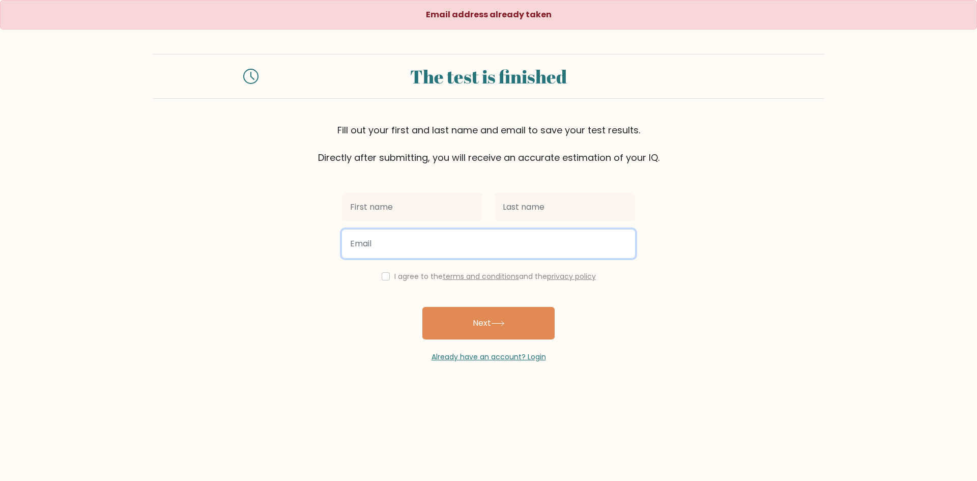
click at [429, 242] on input "email" at bounding box center [488, 244] width 293 height 29
type input "janroirivera06@gmail.com"
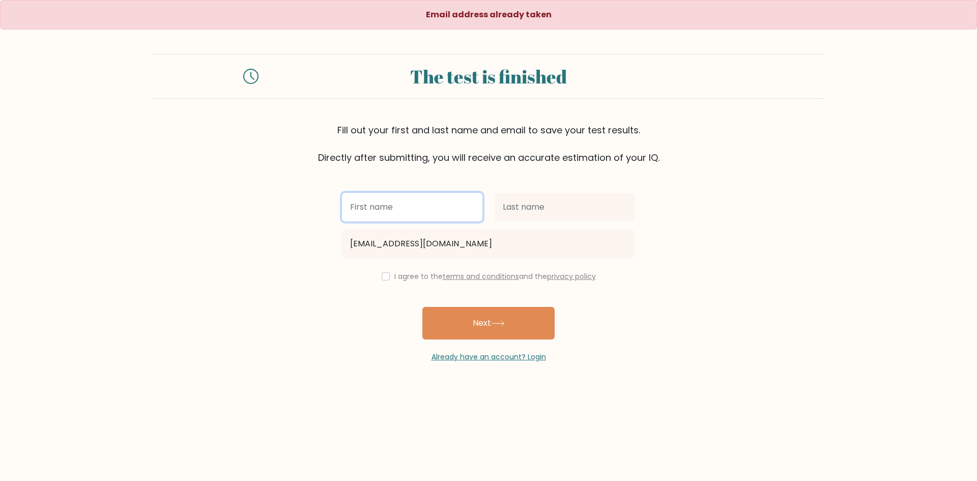
click at [418, 200] on input "text" at bounding box center [412, 207] width 141 height 29
type input "JANROI"
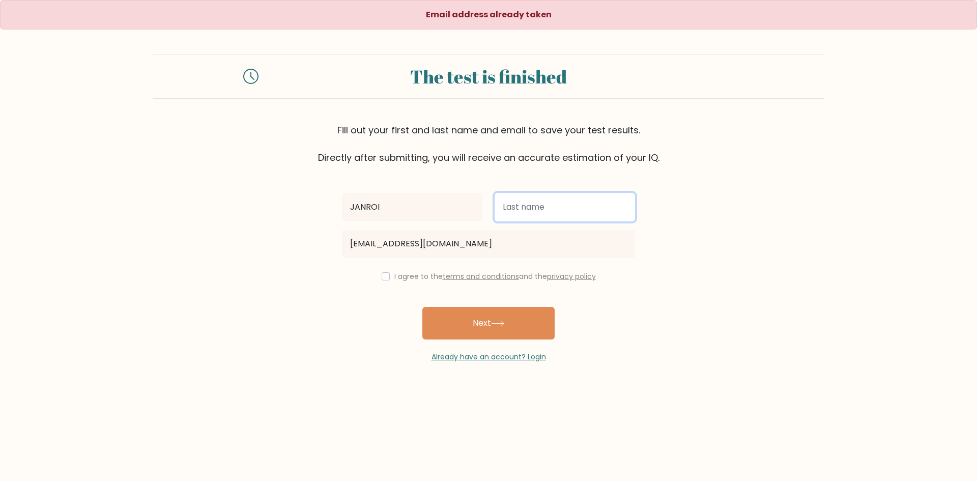
click at [556, 215] on input "text" at bounding box center [565, 207] width 141 height 29
type input "[PERSON_NAME]"
click at [382, 274] on input "checkbox" at bounding box center [386, 276] width 8 height 8
checkbox input "true"
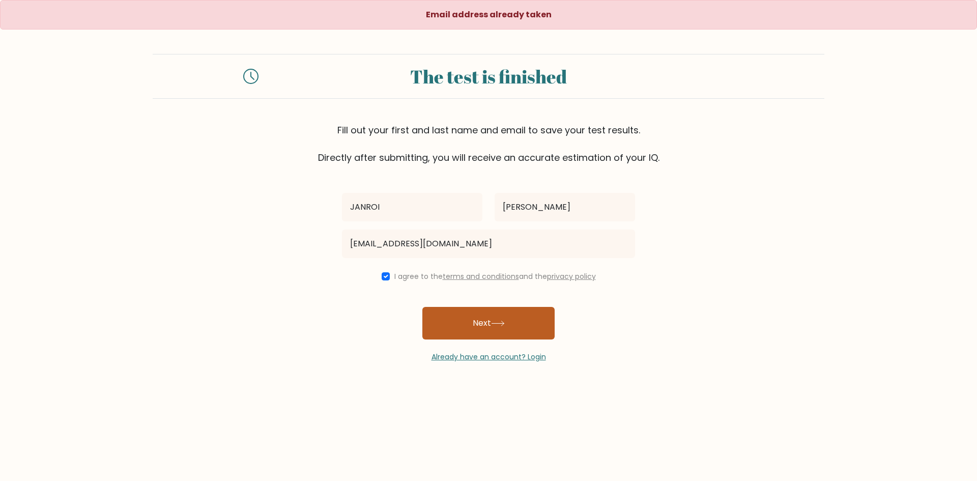
click at [474, 327] on button "Next" at bounding box center [489, 323] width 132 height 33
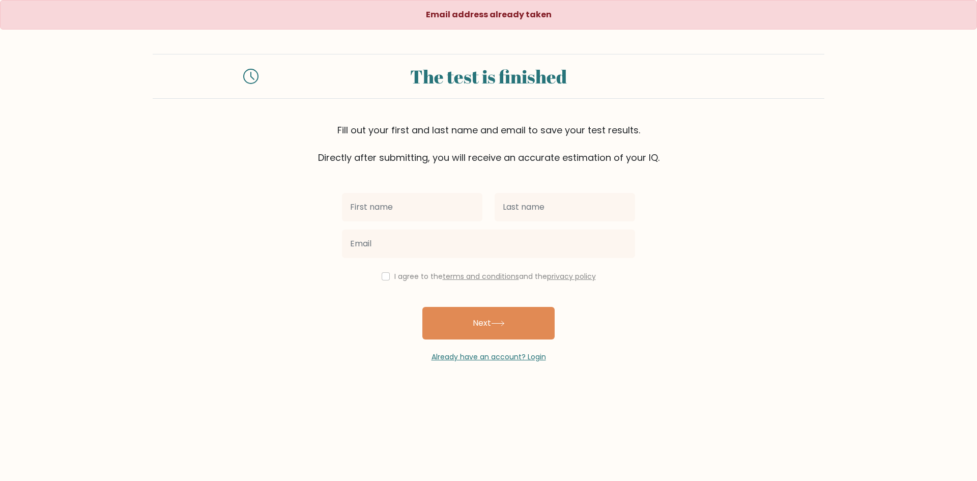
click at [401, 201] on input "text" at bounding box center [412, 207] width 141 height 29
click at [528, 212] on input "text" at bounding box center [565, 207] width 141 height 29
type input "[PERSON_NAME]"
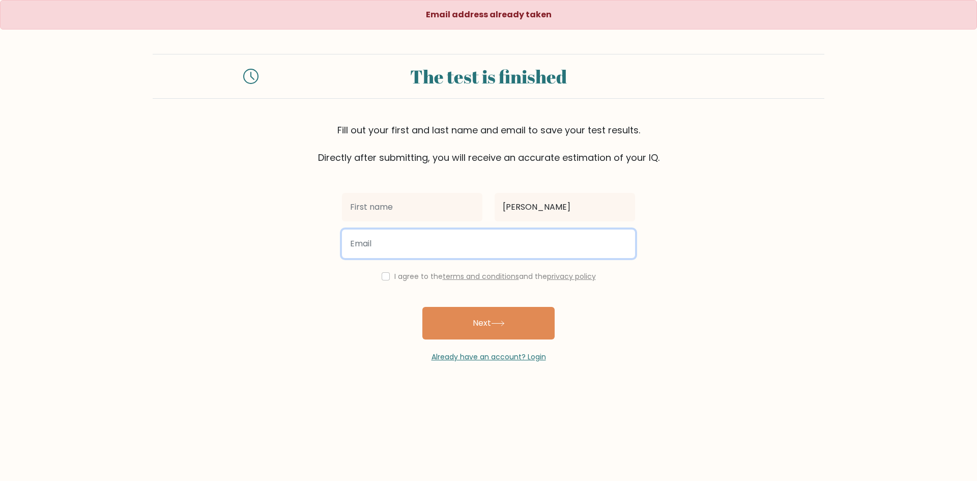
click at [499, 249] on input "email" at bounding box center [488, 244] width 293 height 29
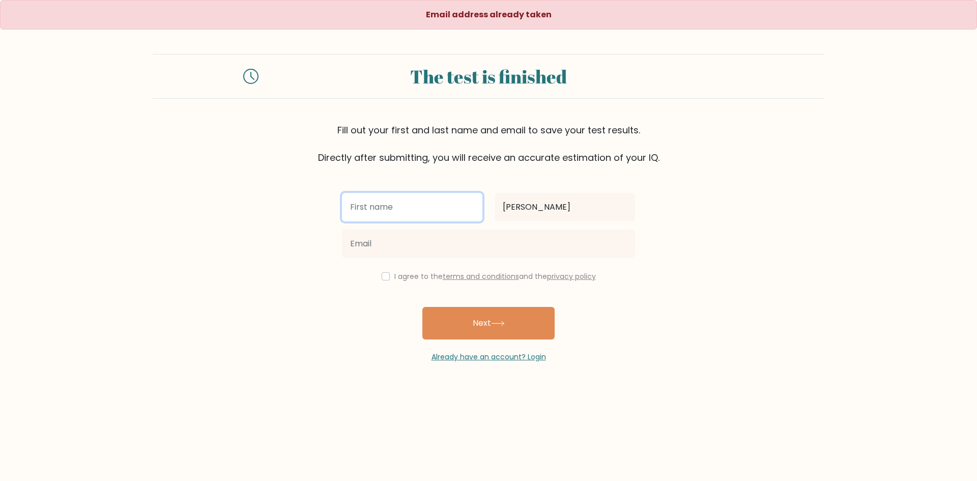
drag, startPoint x: 429, startPoint y: 215, endPoint x: 429, endPoint y: 221, distance: 6.1
click at [429, 215] on input "text" at bounding box center [412, 207] width 141 height 29
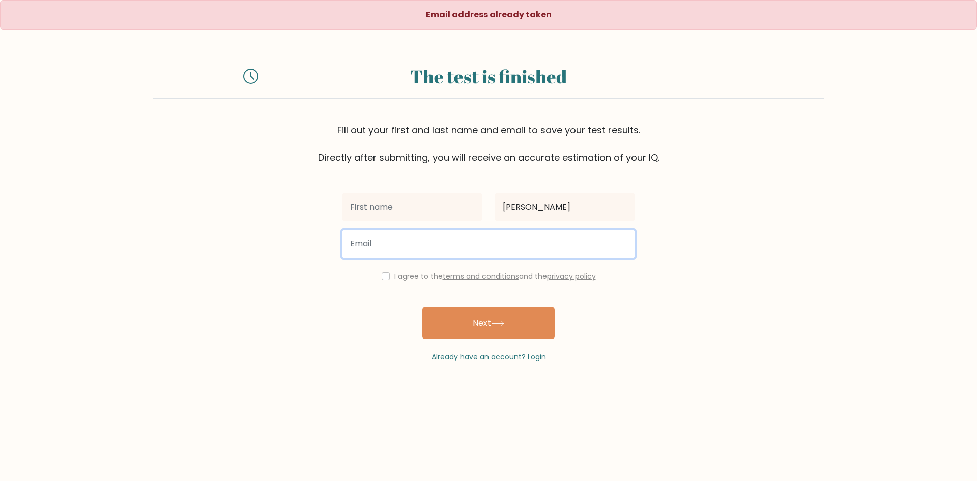
click at [368, 241] on input "email" at bounding box center [488, 244] width 293 height 29
type input "[EMAIL_ADDRESS][DOMAIN_NAME]"
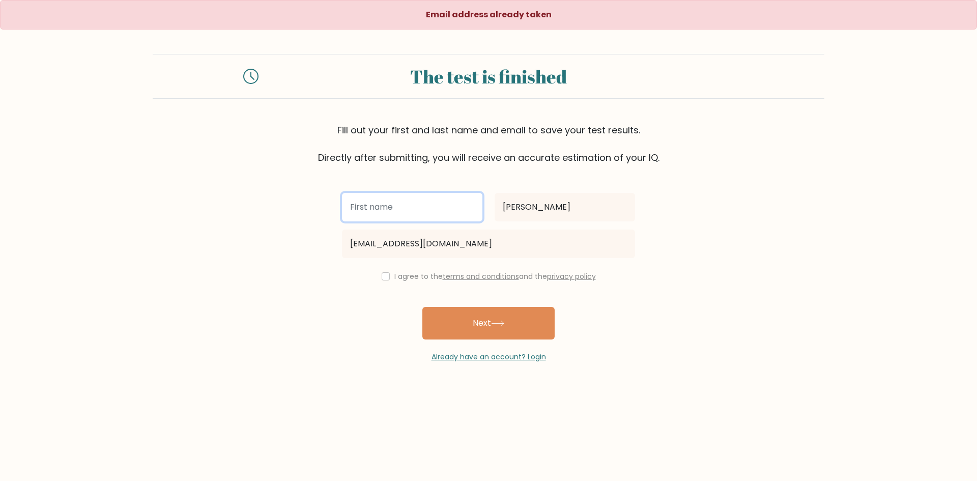
click at [443, 203] on input "text" at bounding box center [412, 207] width 141 height 29
type input "JANROI"
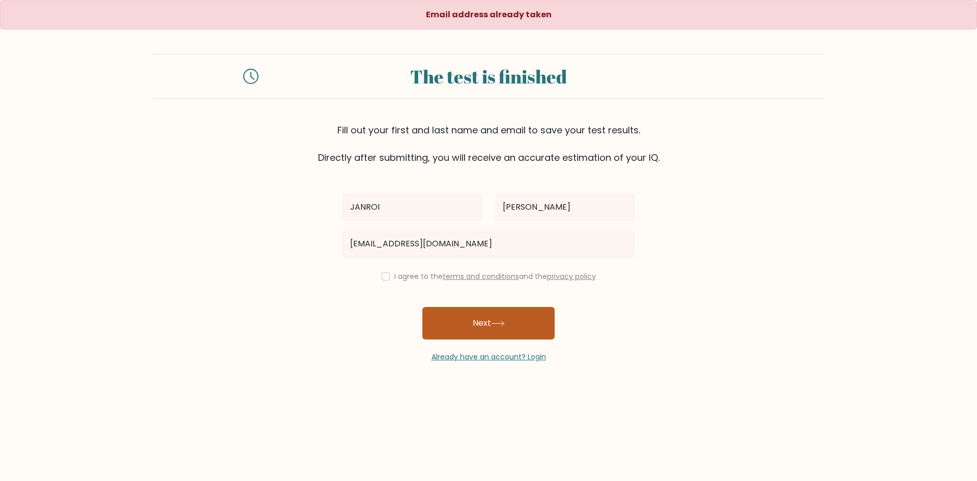
click at [480, 326] on button "Next" at bounding box center [489, 323] width 132 height 33
click at [388, 278] on div "I agree to the terms and conditions and the privacy policy" at bounding box center [488, 276] width 305 height 12
click at [387, 275] on input "checkbox" at bounding box center [386, 276] width 8 height 8
checkbox input "true"
click at [472, 318] on button "Next" at bounding box center [489, 323] width 132 height 33
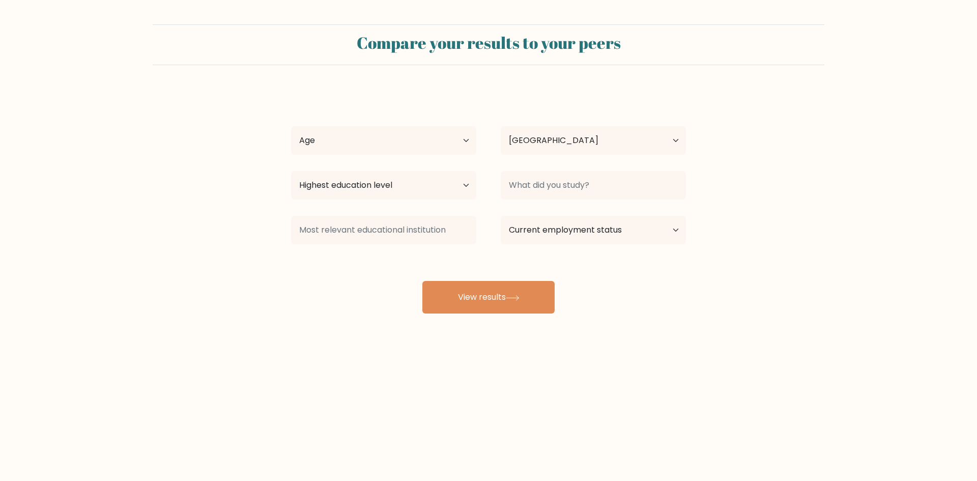
select select "PH"
click at [467, 139] on select "Age Under [DEMOGRAPHIC_DATA] [DEMOGRAPHIC_DATA] [DEMOGRAPHIC_DATA] [DEMOGRAPHIC…" at bounding box center [383, 140] width 185 height 29
select select "18_24"
click at [291, 126] on select "Age Under [DEMOGRAPHIC_DATA] [DEMOGRAPHIC_DATA] [DEMOGRAPHIC_DATA] [DEMOGRAPHIC…" at bounding box center [383, 140] width 185 height 29
click at [461, 182] on select "Highest education level No schooling Primary Lower Secondary Upper Secondary Oc…" at bounding box center [383, 185] width 185 height 29
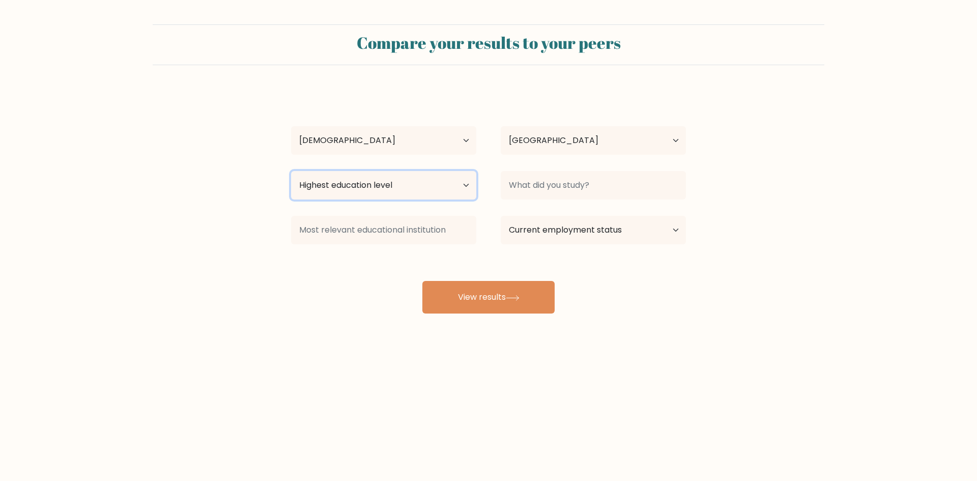
select select "bachelors_degree"
click at [291, 171] on select "Highest education level No schooling Primary Lower Secondary Upper Secondary Oc…" at bounding box center [383, 185] width 185 height 29
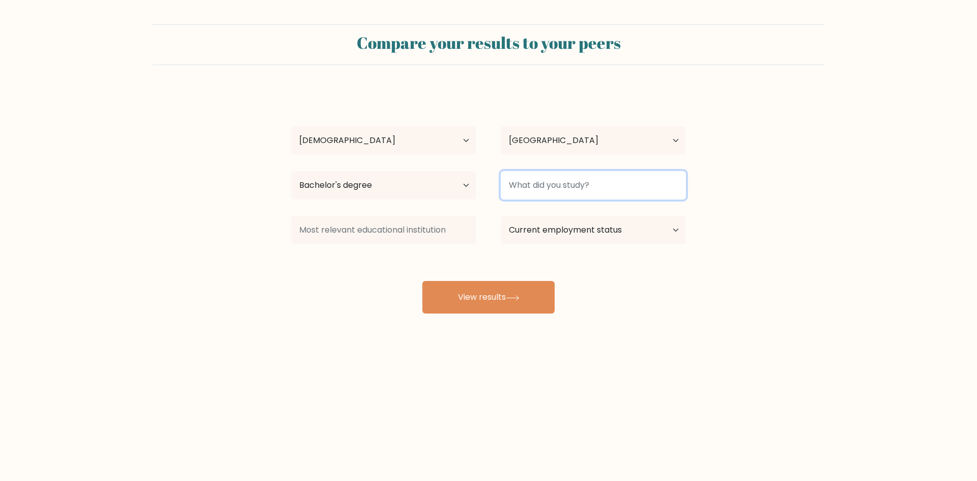
click at [605, 192] on input at bounding box center [593, 185] width 185 height 29
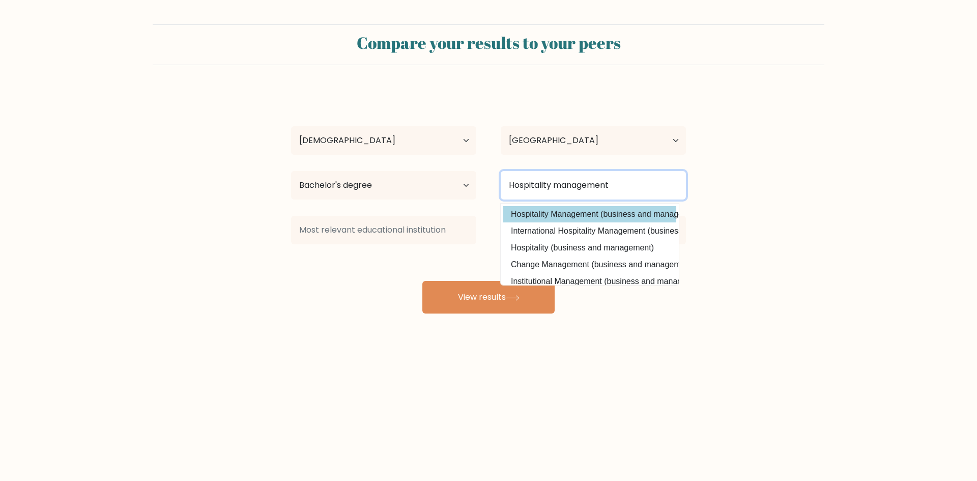
type input "Hospitality management"
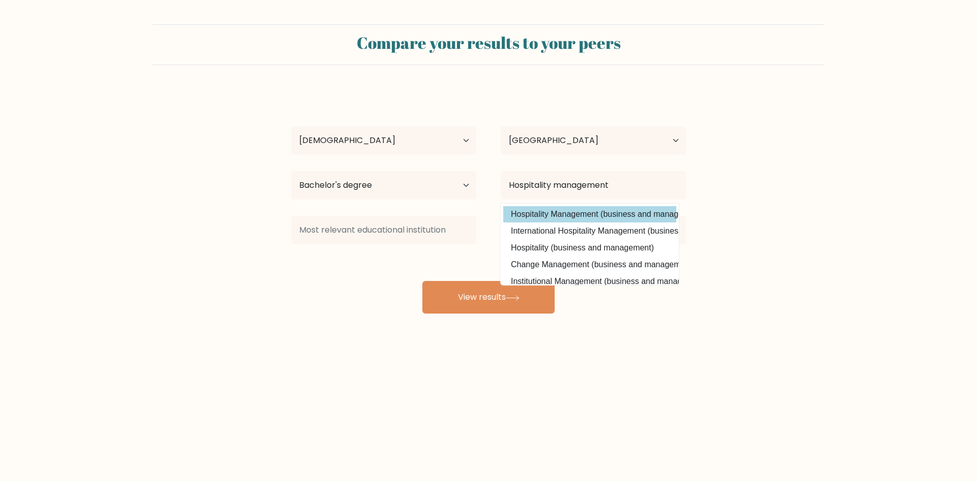
click at [567, 211] on div "JANROI RIVERA Age Under 18 years old 18-24 years old 25-34 years old 35-44 year…" at bounding box center [488, 202] width 407 height 224
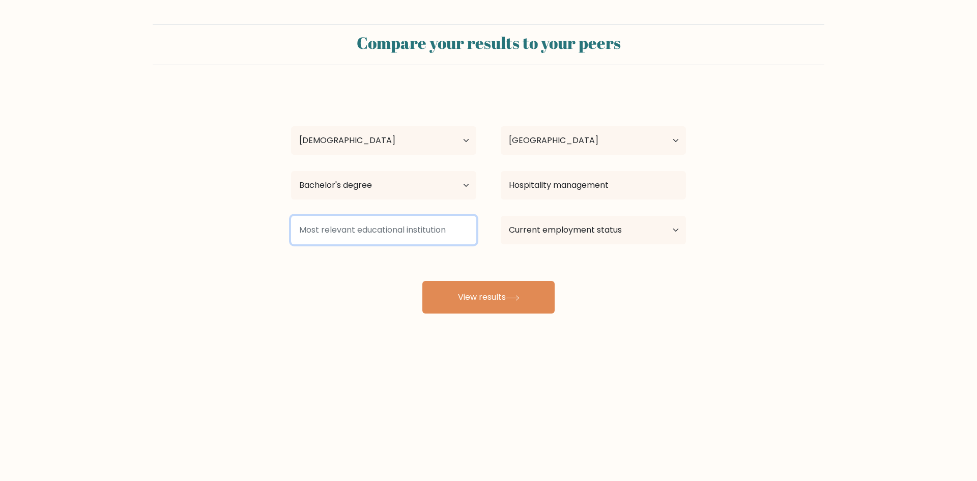
click at [386, 241] on input at bounding box center [383, 230] width 185 height 29
click at [615, 227] on select "Current employment status Employed Student Retired Other / prefer not to answer" at bounding box center [593, 230] width 185 height 29
select select "other"
click at [501, 216] on select "Current employment status Employed Student Retired Other / prefer not to answer" at bounding box center [593, 230] width 185 height 29
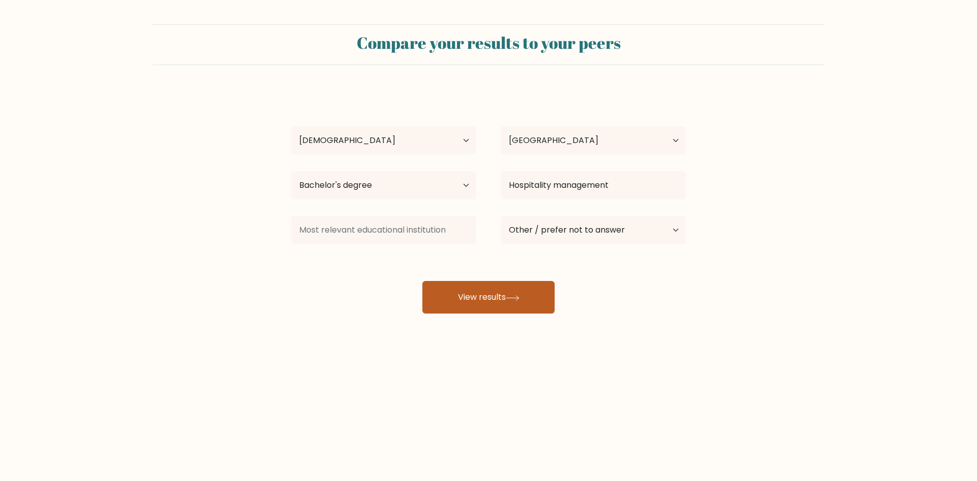
click at [501, 297] on button "View results" at bounding box center [489, 297] width 132 height 33
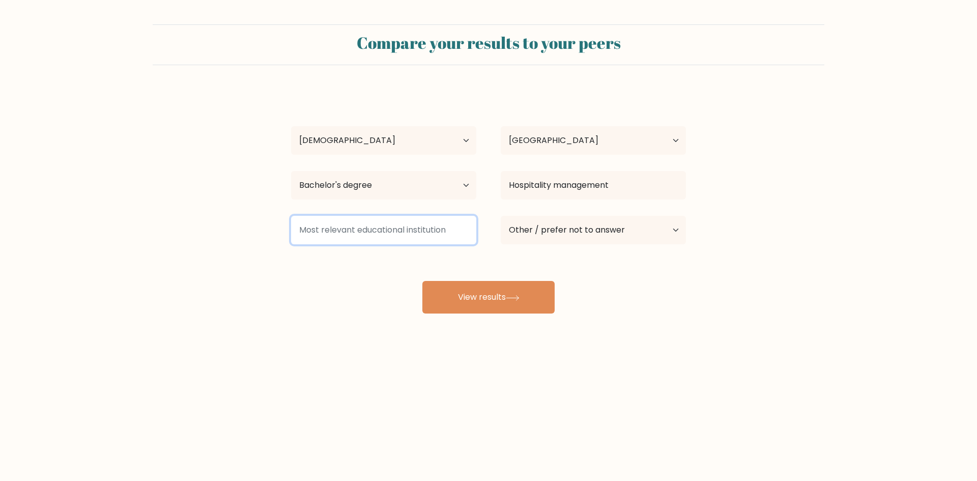
click at [390, 222] on input at bounding box center [383, 230] width 185 height 29
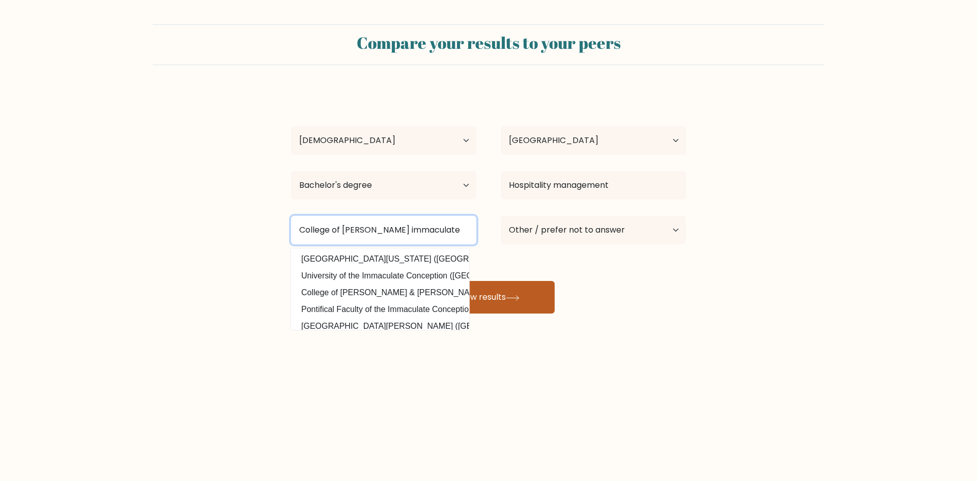
type input "College of mary immaculate"
click at [503, 294] on button "View results" at bounding box center [489, 297] width 132 height 33
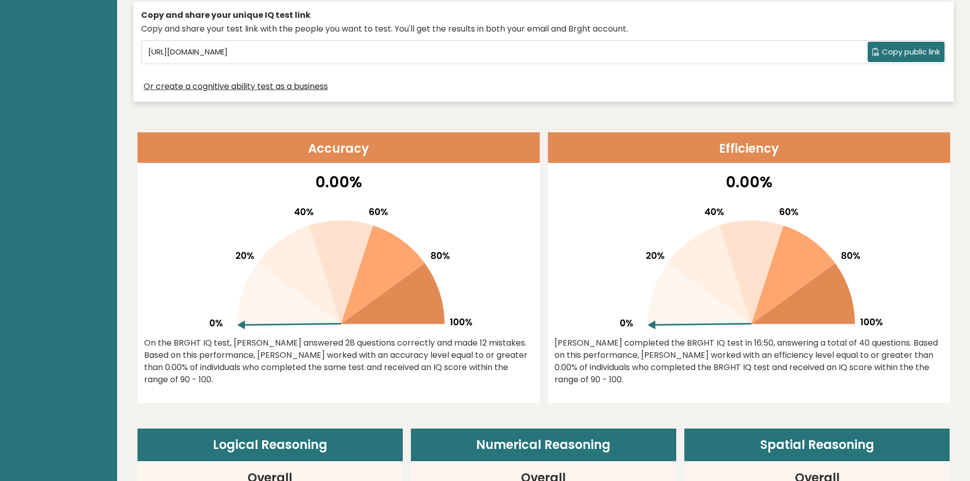
scroll to position [356, 0]
